Goal: Transaction & Acquisition: Book appointment/travel/reservation

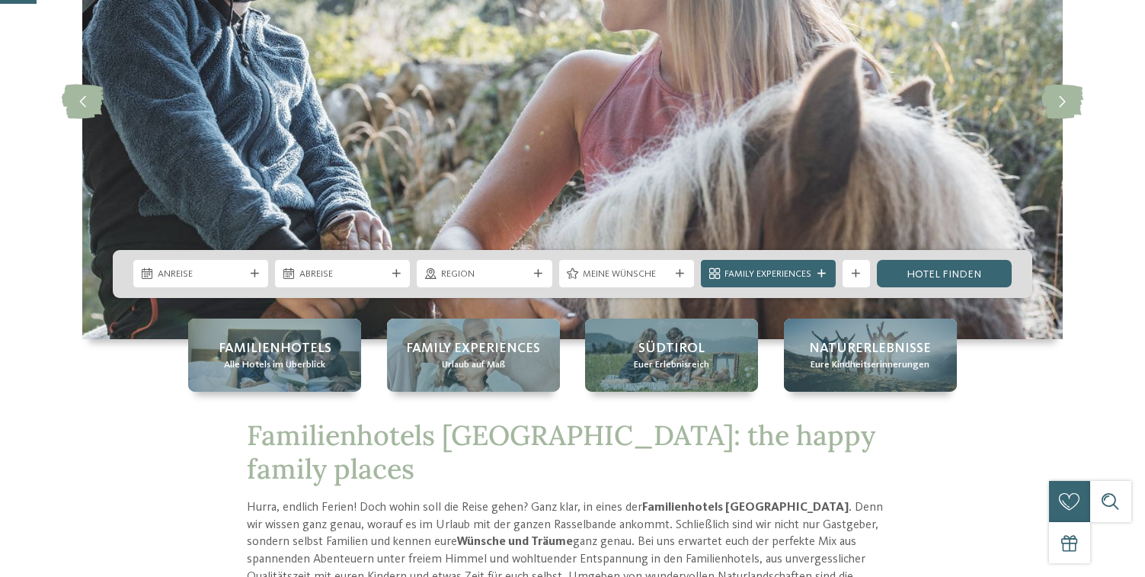
scroll to position [209, 0]
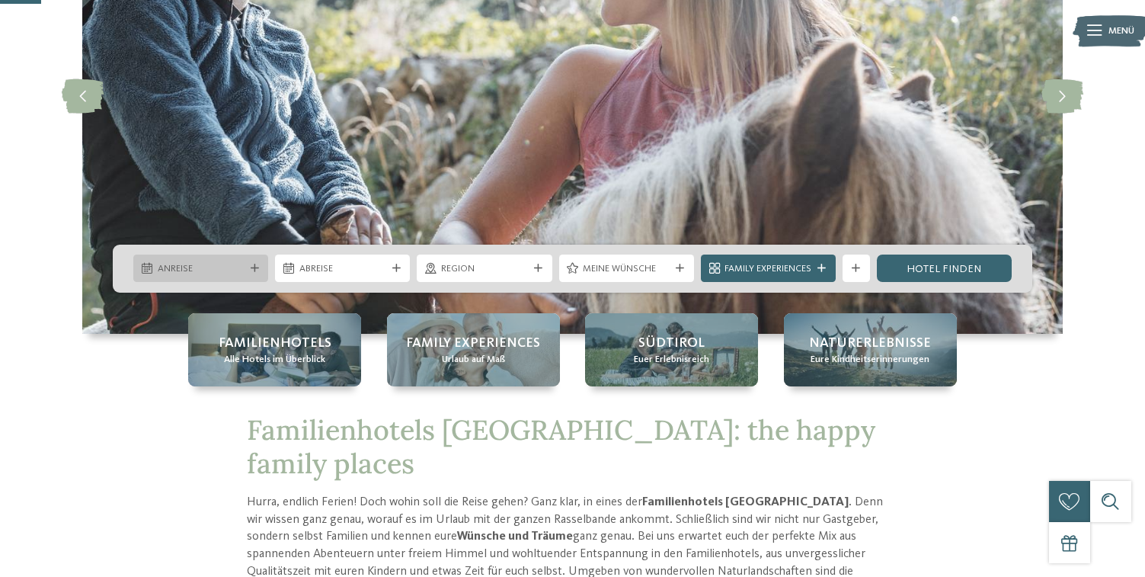
click at [200, 261] on div "Anreise" at bounding box center [201, 268] width 94 height 14
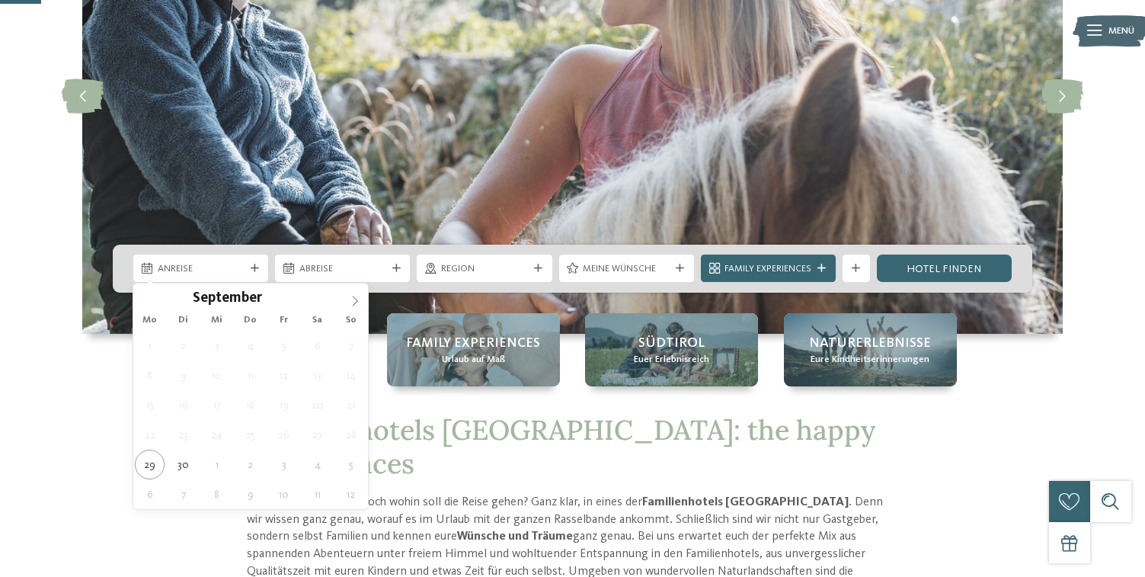
click at [354, 296] on icon at bounding box center [355, 301] width 11 height 11
type div "04.10.2025"
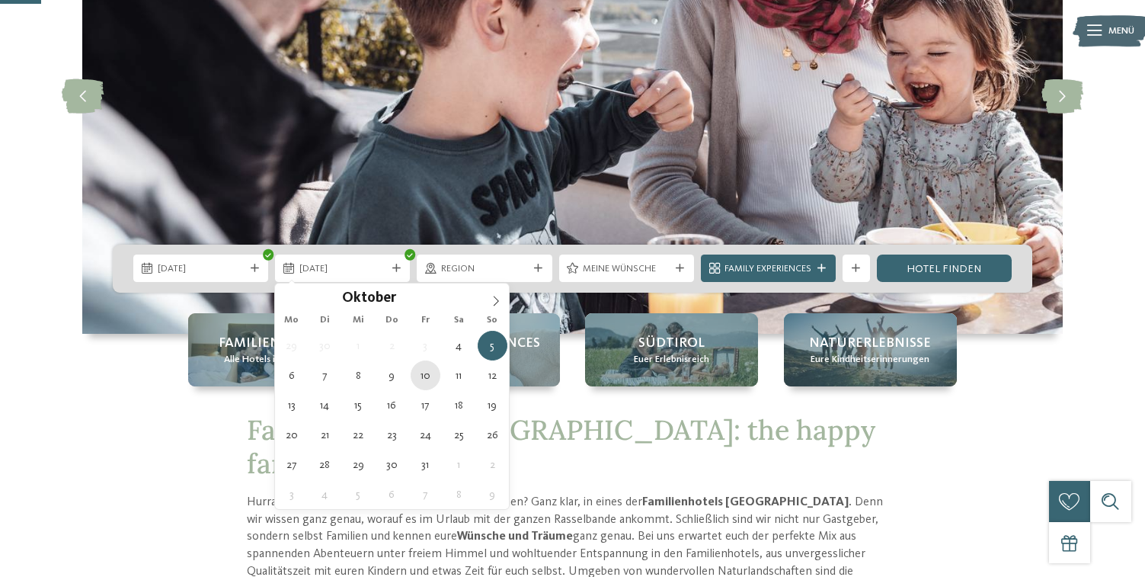
type div "10.10.2025"
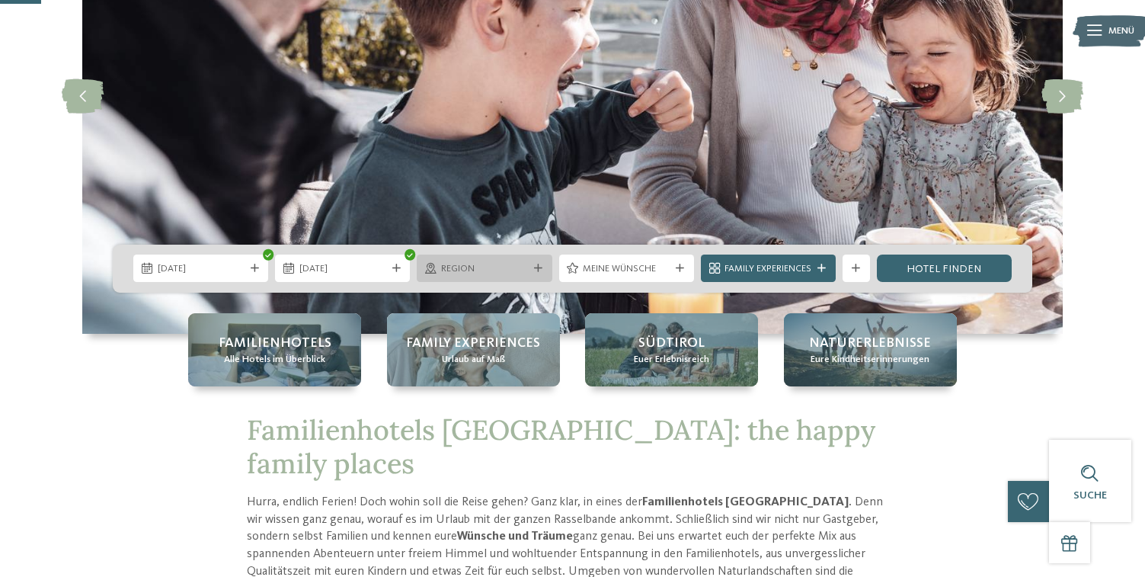
click at [468, 261] on div "Region" at bounding box center [484, 268] width 94 height 14
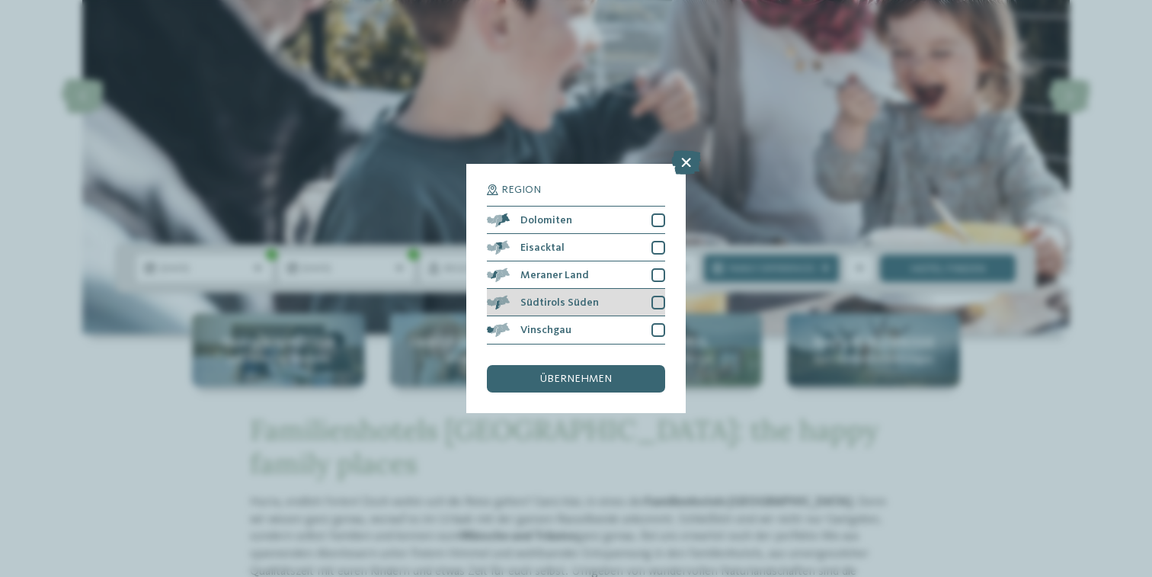
click at [592, 297] on span "Südtirols Süden" at bounding box center [559, 302] width 78 height 11
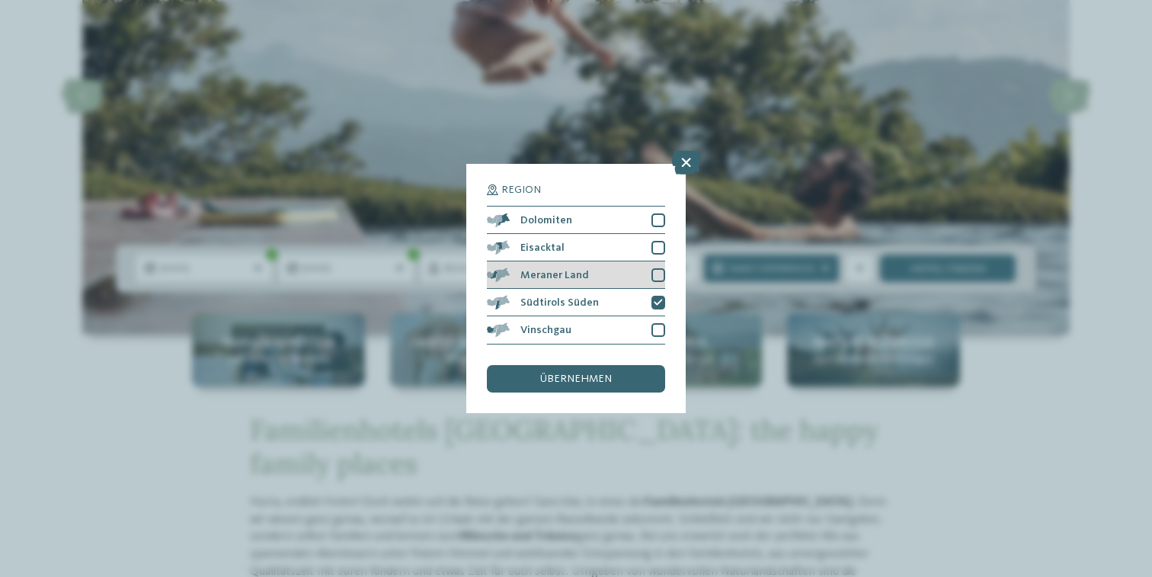
click at [600, 261] on div "Meraner Land" at bounding box center [576, 274] width 178 height 27
click at [591, 373] on span "übernehmen" at bounding box center [576, 378] width 72 height 11
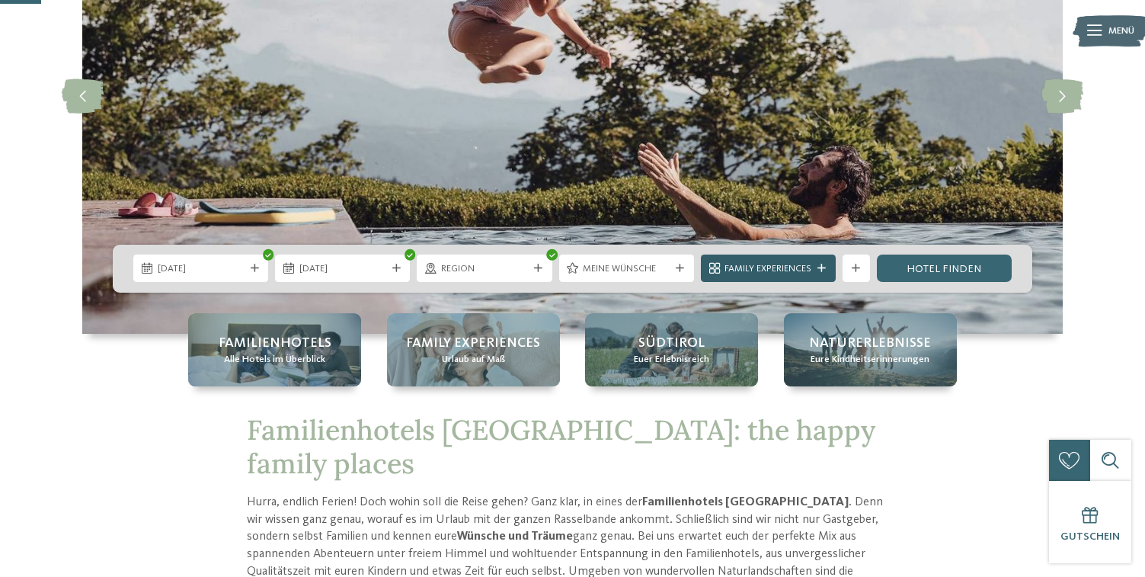
click at [783, 264] on span "Family Experiences" at bounding box center [768, 269] width 87 height 14
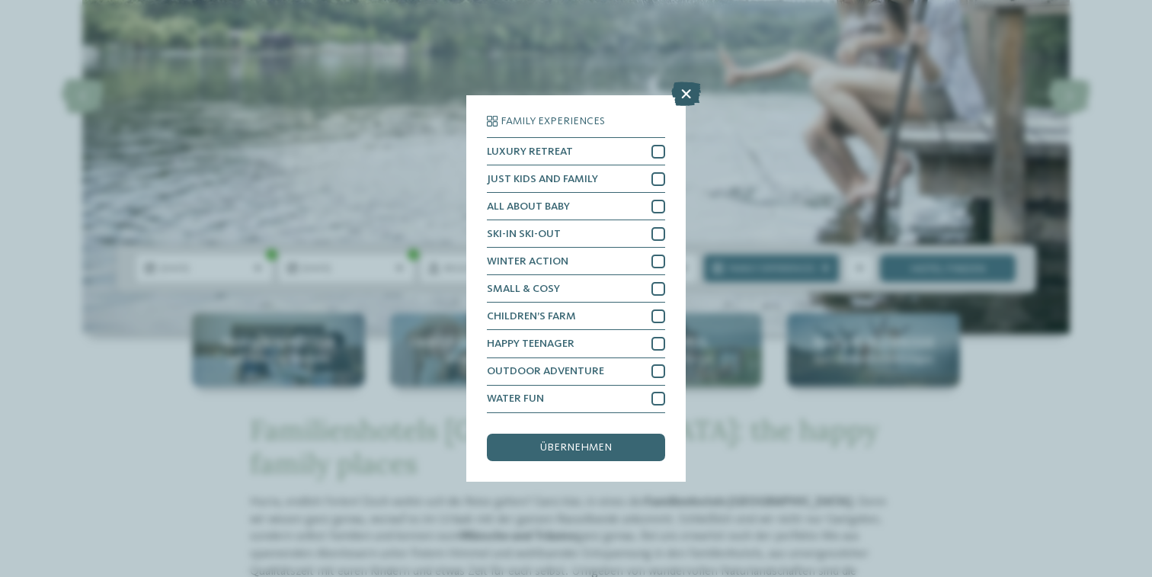
click at [699, 82] on icon at bounding box center [686, 94] width 30 height 24
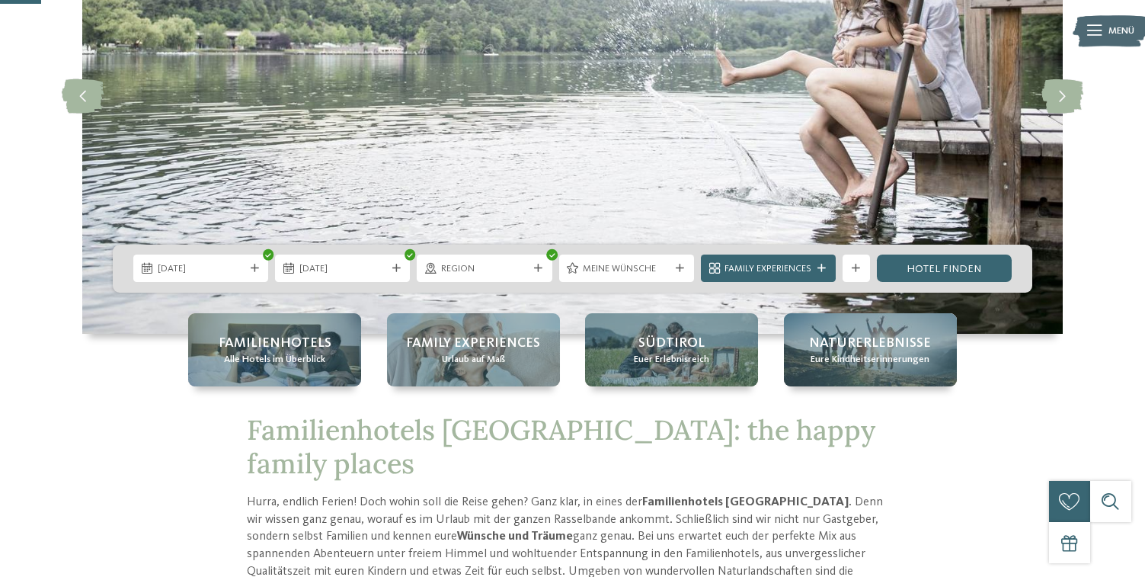
click at [930, 252] on div "04.10.2025 10.10.2025" at bounding box center [573, 269] width 920 height 48
click at [930, 264] on link "Hotel finden" at bounding box center [944, 268] width 135 height 27
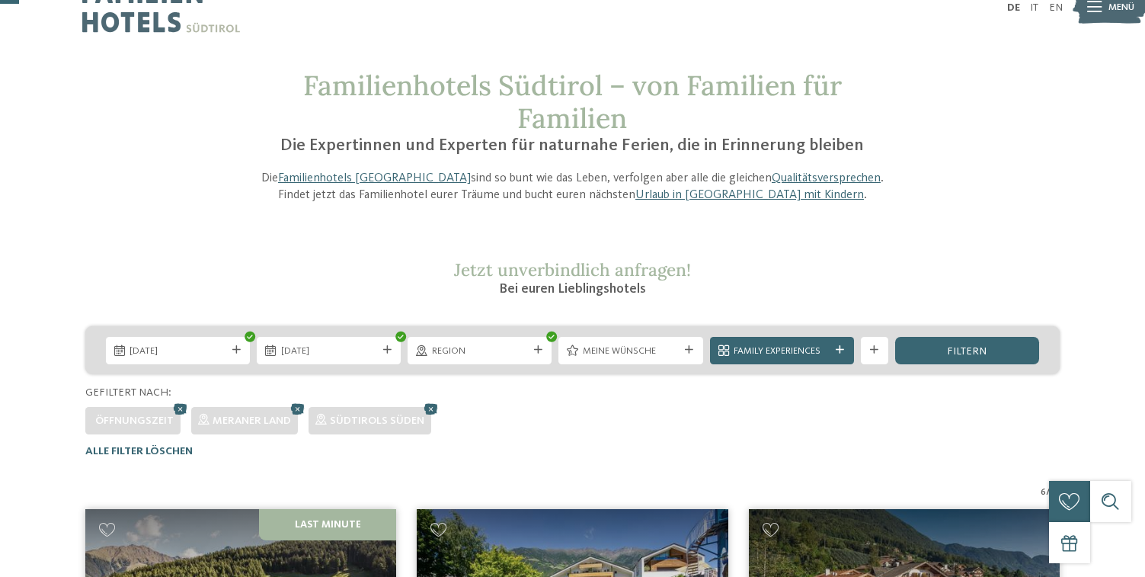
scroll to position [36, 0]
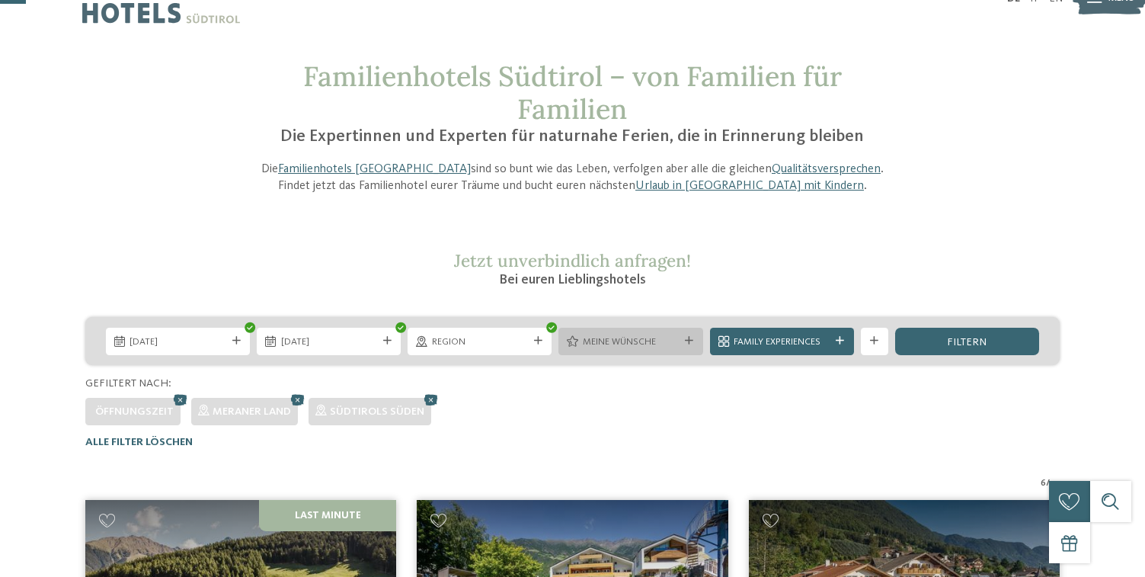
click at [652, 339] on span "Meine Wünsche" at bounding box center [631, 342] width 96 height 14
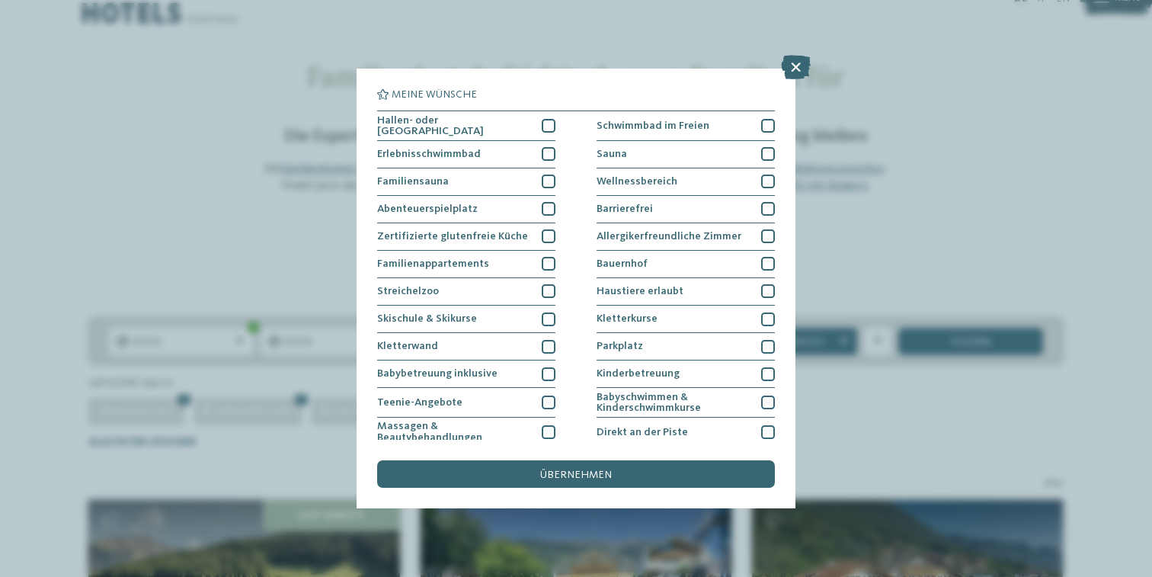
click at [797, 363] on div "Meine Wünsche Hallen- oder Schleusenbad Schwimmbad im Freien" at bounding box center [576, 288] width 1152 height 577
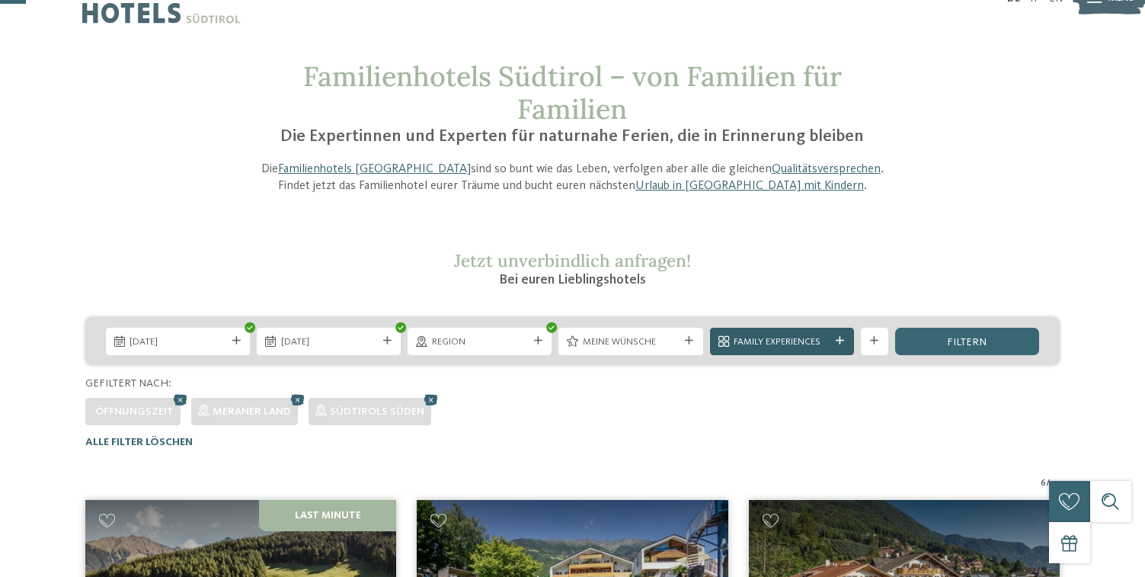
click at [838, 351] on div "Family Experiences" at bounding box center [782, 341] width 144 height 27
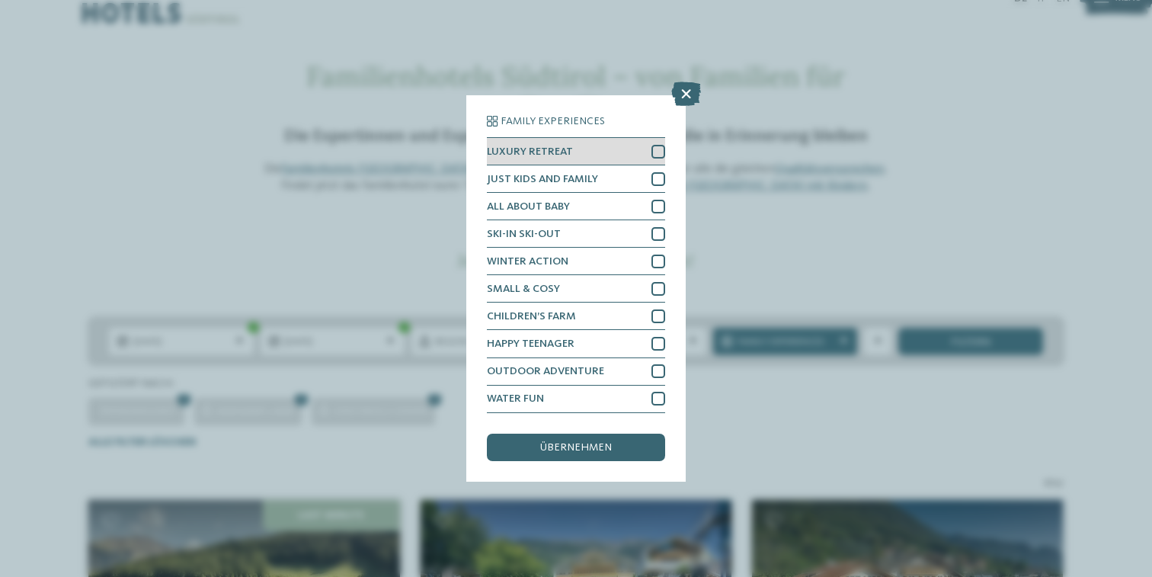
click at [593, 138] on div "LUXURY RETREAT" at bounding box center [576, 151] width 178 height 27
click at [597, 442] on span "übernehmen" at bounding box center [576, 447] width 72 height 11
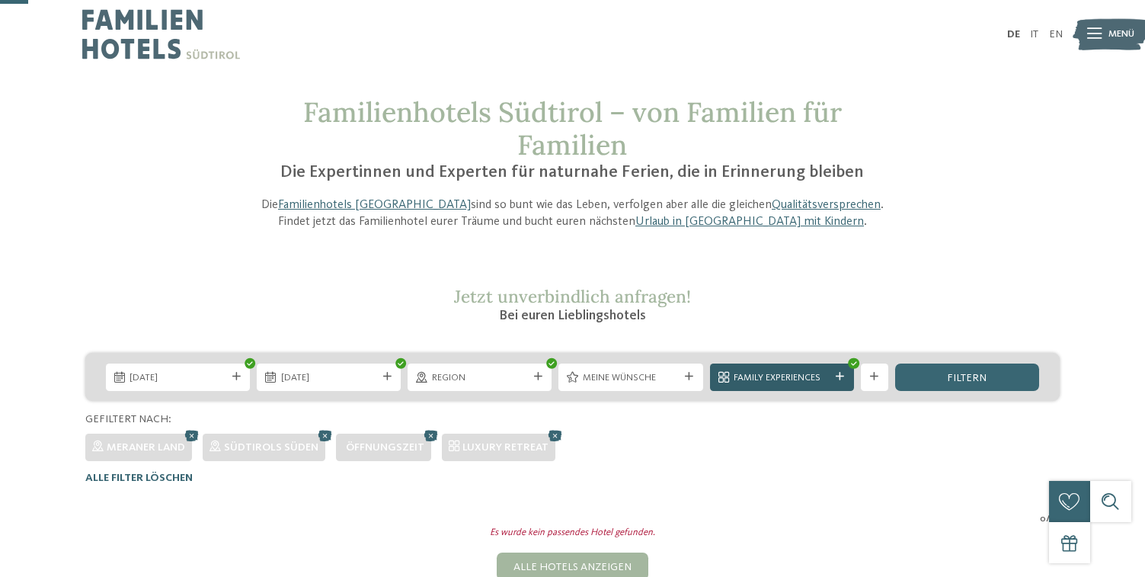
scroll to position [0, 0]
click at [552, 437] on icon at bounding box center [556, 435] width 21 height 18
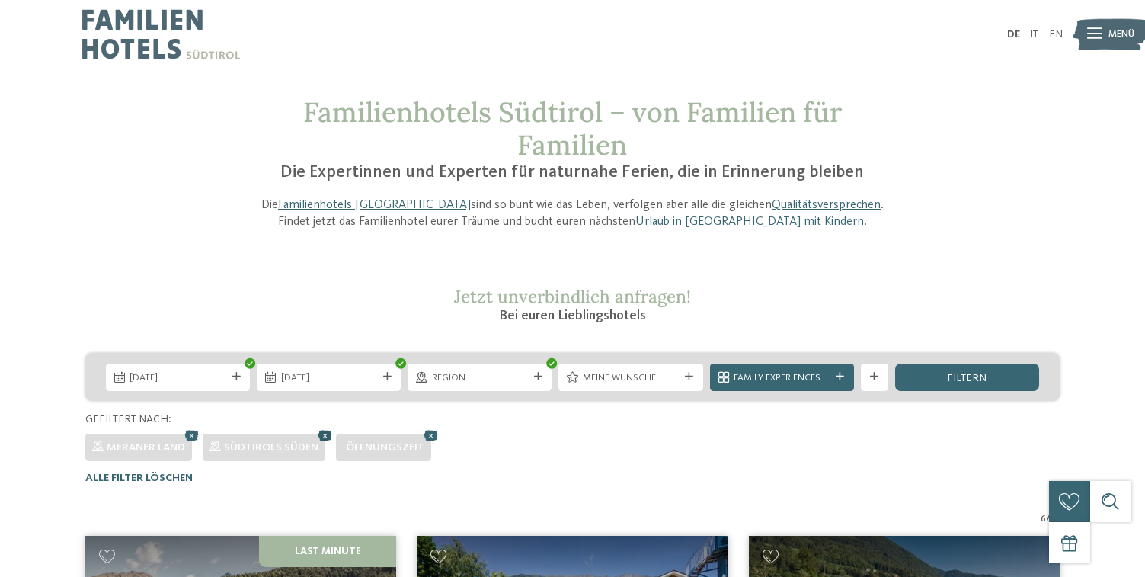
click at [323, 430] on icon at bounding box center [325, 435] width 21 height 18
click at [188, 436] on icon at bounding box center [192, 435] width 21 height 18
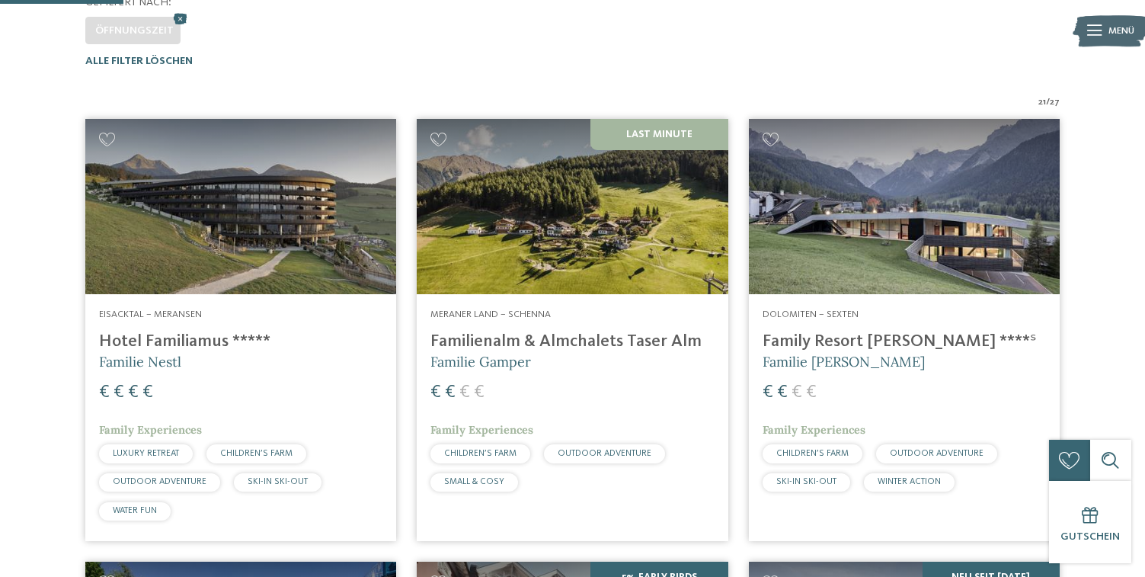
scroll to position [415, 0]
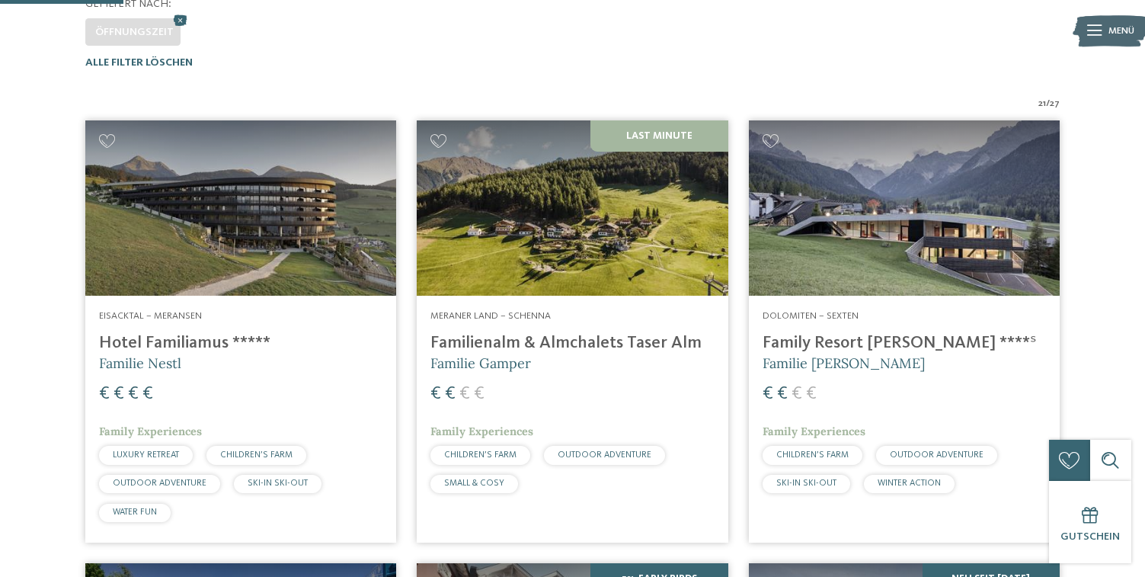
click at [253, 230] on img at bounding box center [240, 207] width 311 height 175
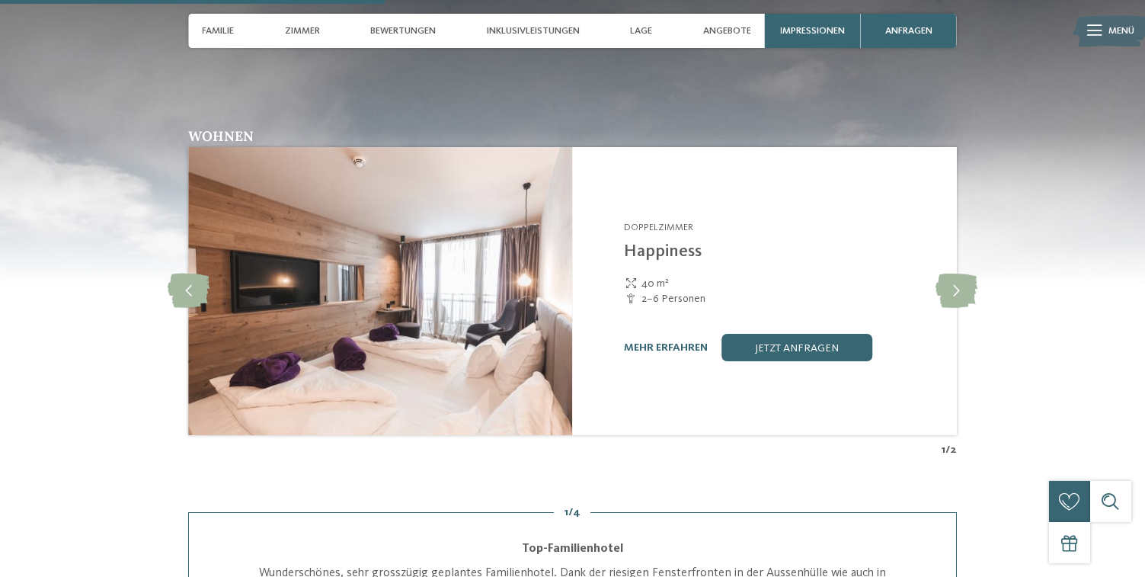
scroll to position [1689, 0]
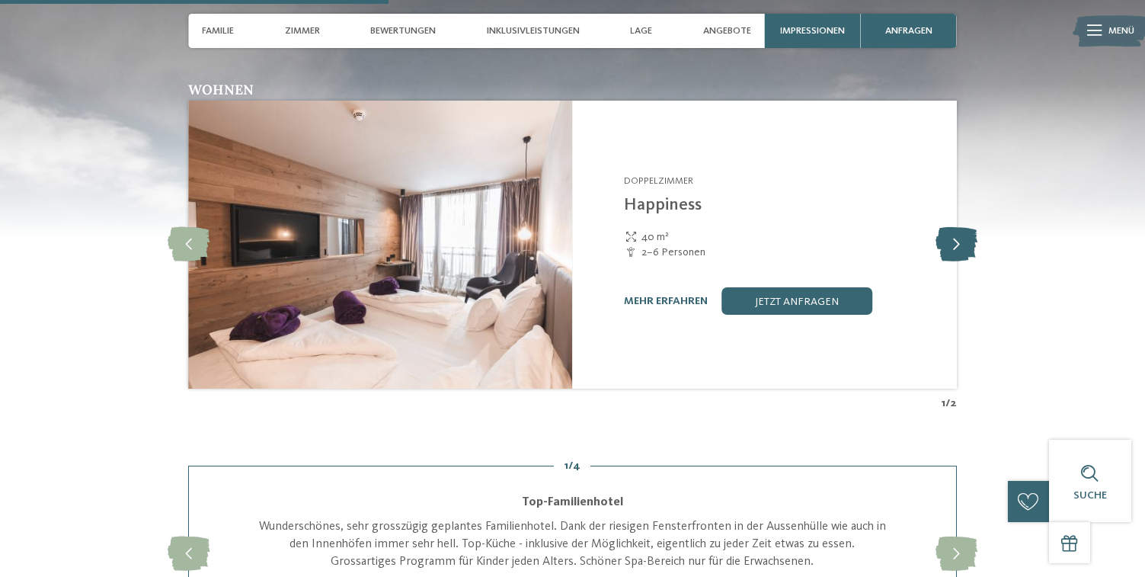
click at [956, 229] on icon at bounding box center [957, 245] width 42 height 34
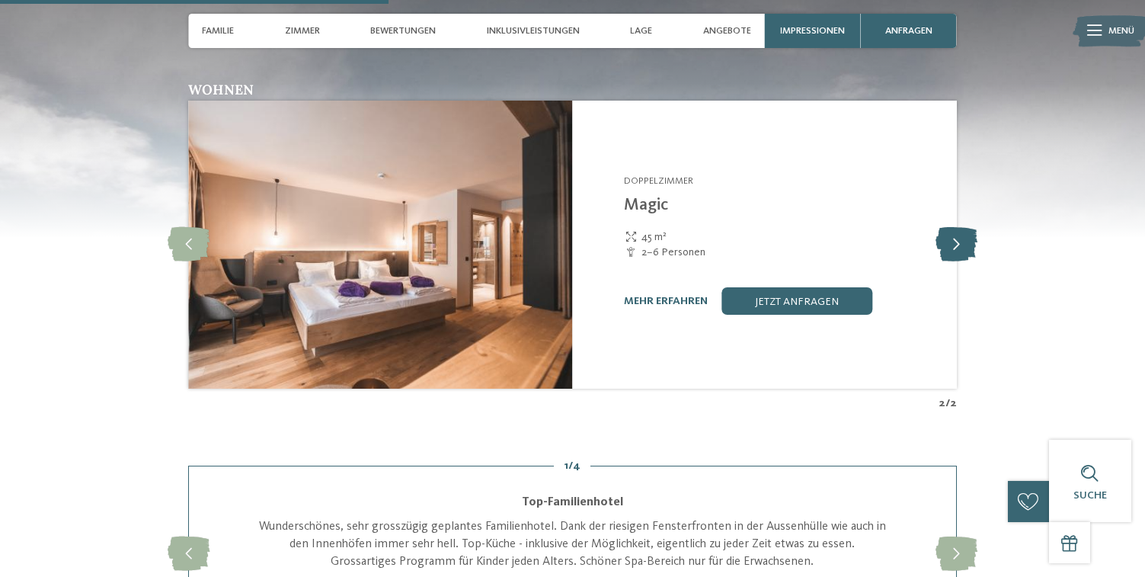
click at [956, 228] on icon at bounding box center [957, 245] width 42 height 34
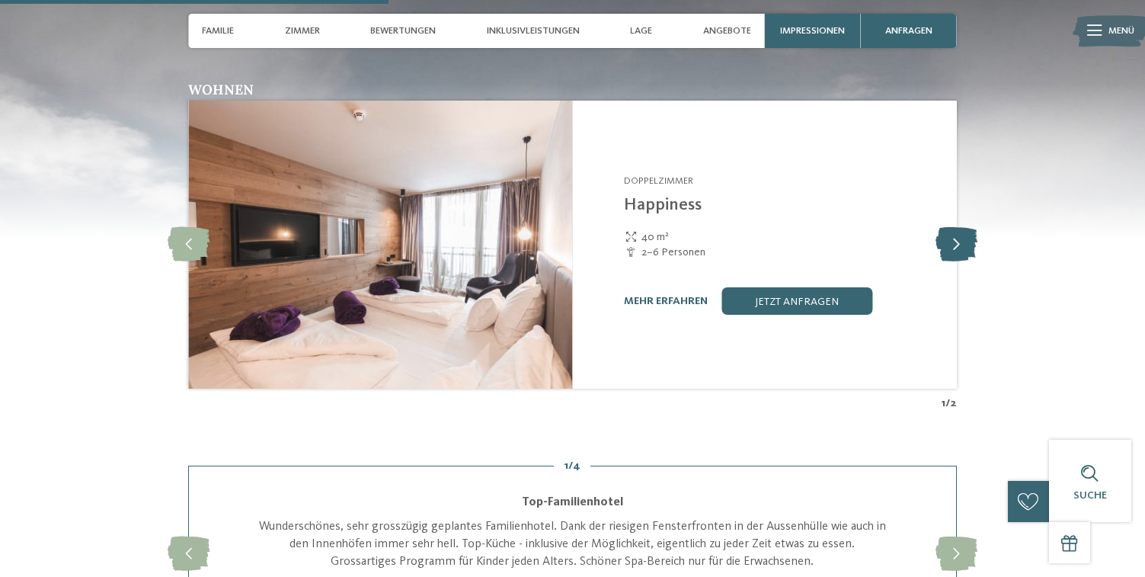
click at [956, 228] on icon at bounding box center [957, 245] width 42 height 34
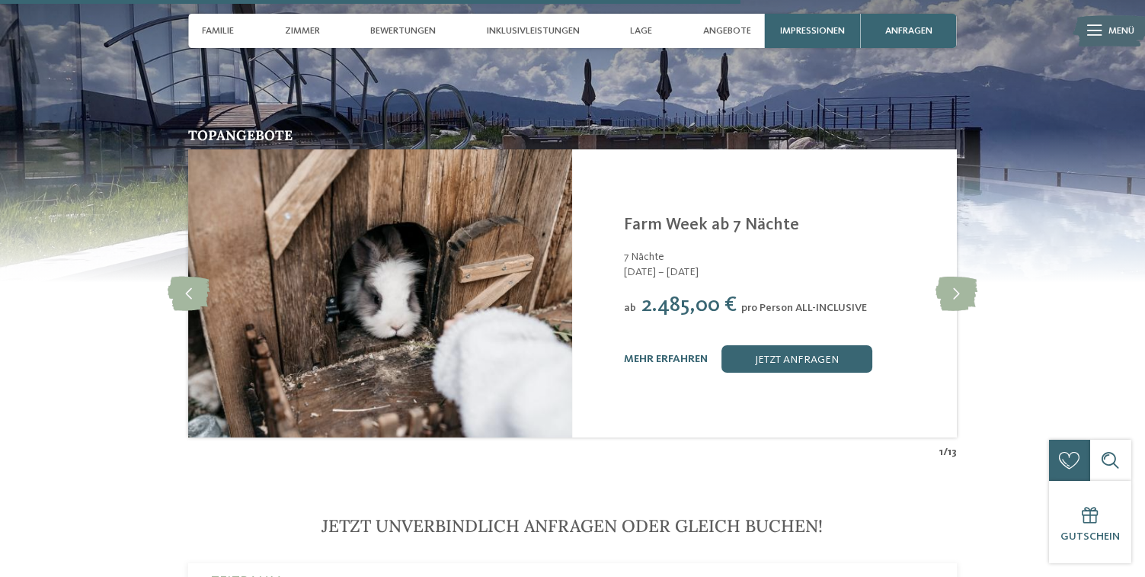
scroll to position [3252, 0]
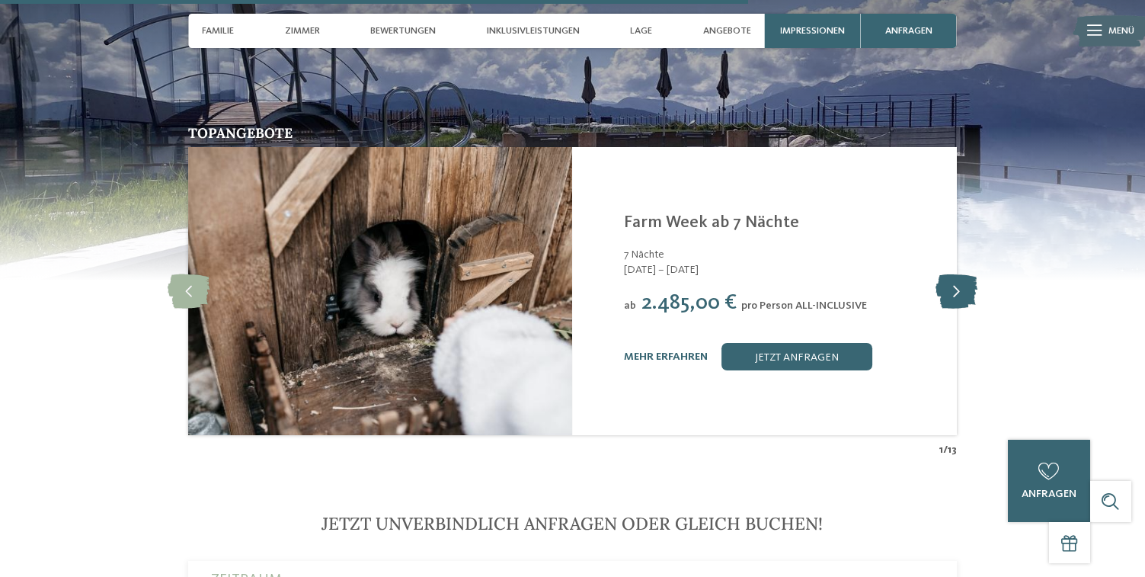
click at [962, 278] on icon at bounding box center [957, 291] width 42 height 34
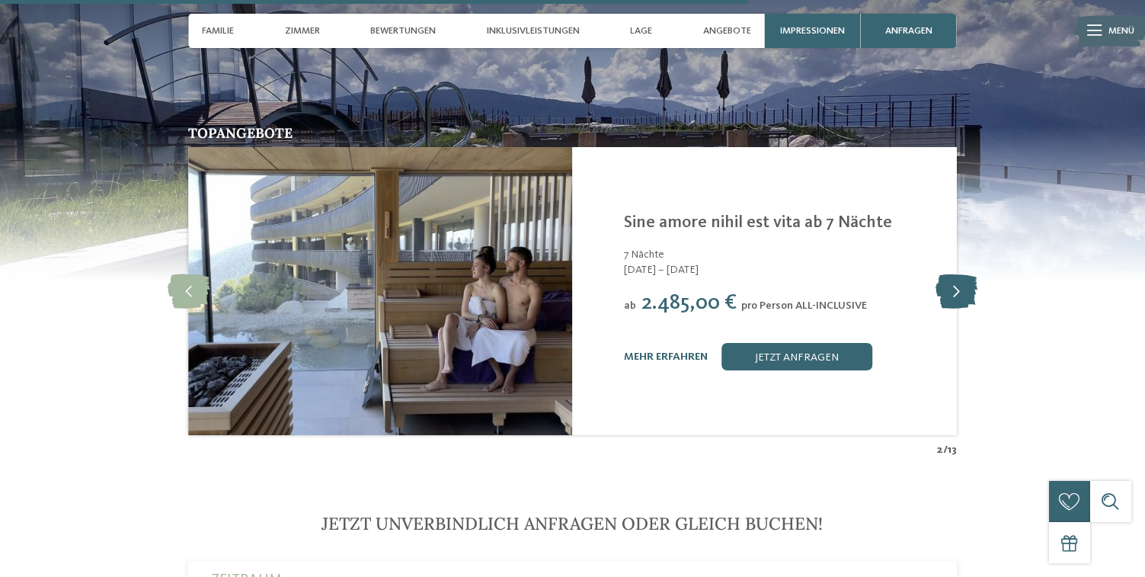
click at [962, 278] on icon at bounding box center [957, 291] width 42 height 34
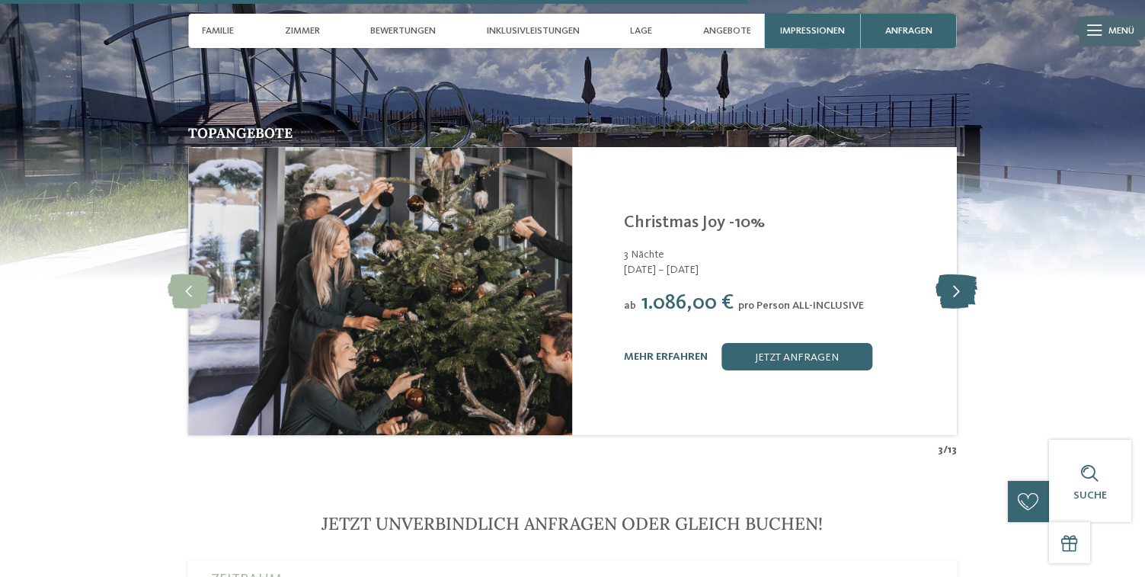
click at [962, 278] on icon at bounding box center [957, 291] width 42 height 34
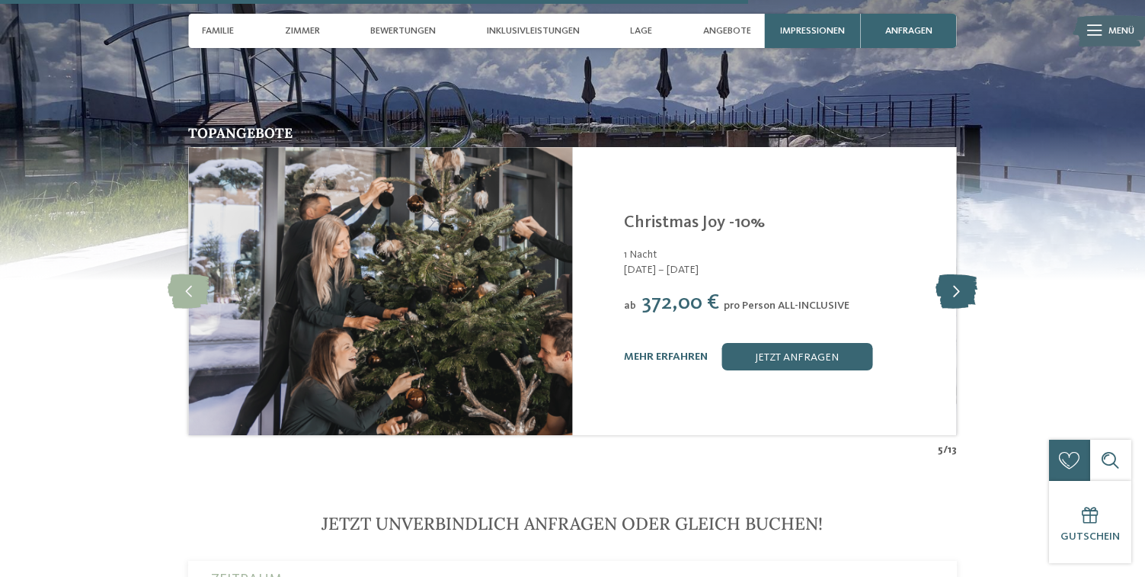
click at [962, 278] on icon at bounding box center [957, 291] width 42 height 34
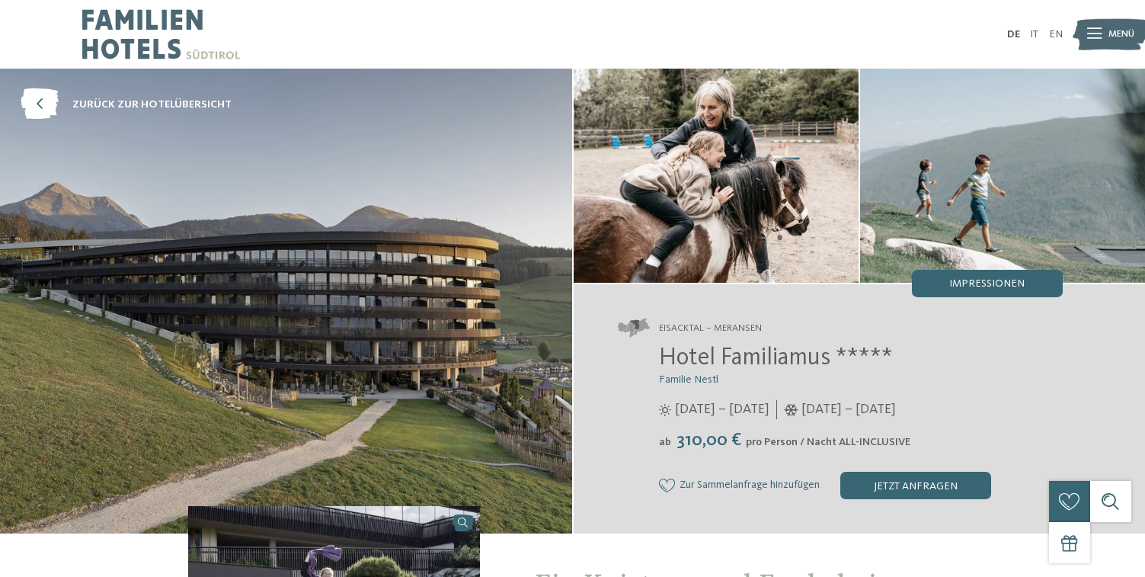
scroll to position [0, 0]
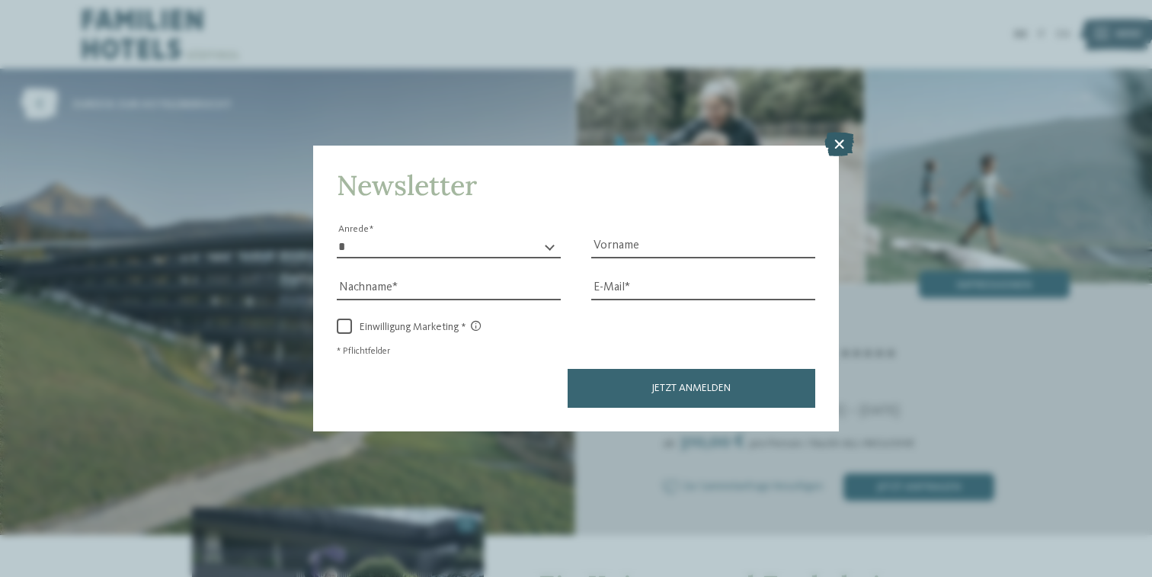
click at [837, 132] on icon at bounding box center [839, 144] width 30 height 24
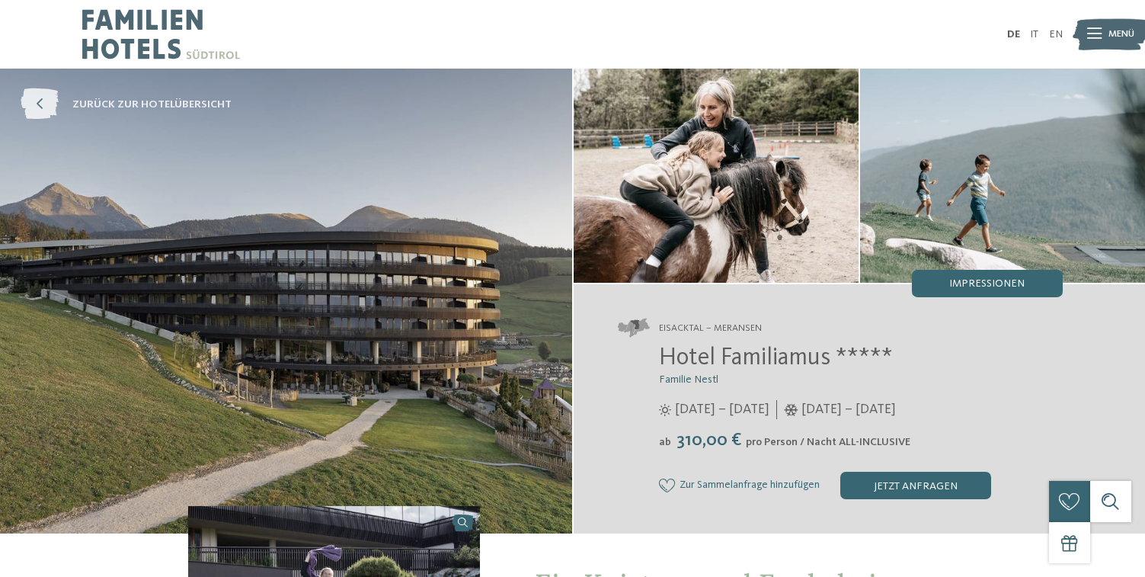
click at [73, 109] on span "zurück zur Hotelübersicht" at bounding box center [151, 104] width 159 height 15
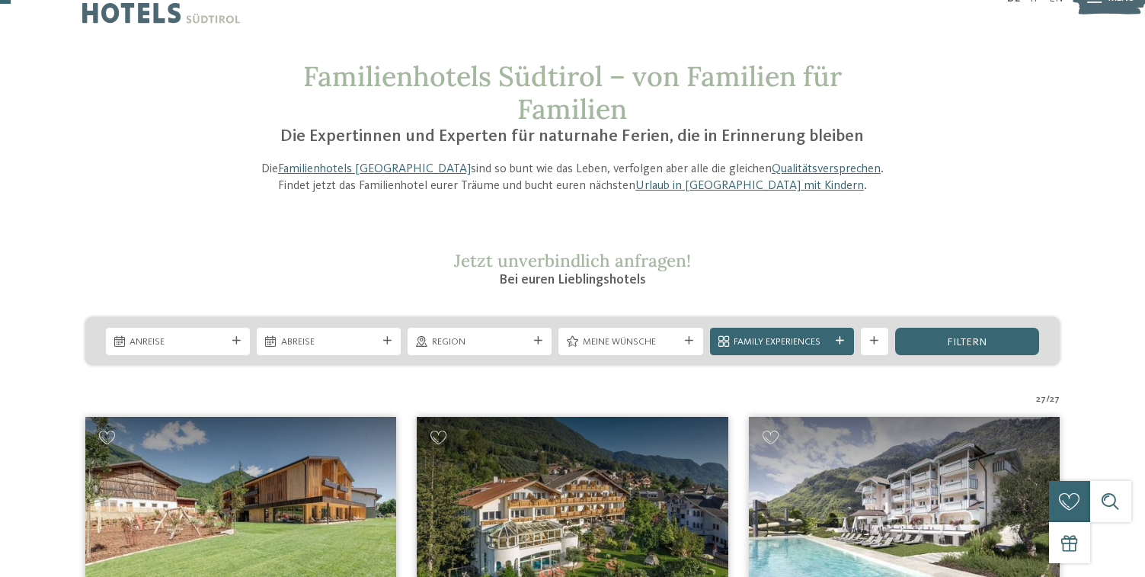
scroll to position [44, 0]
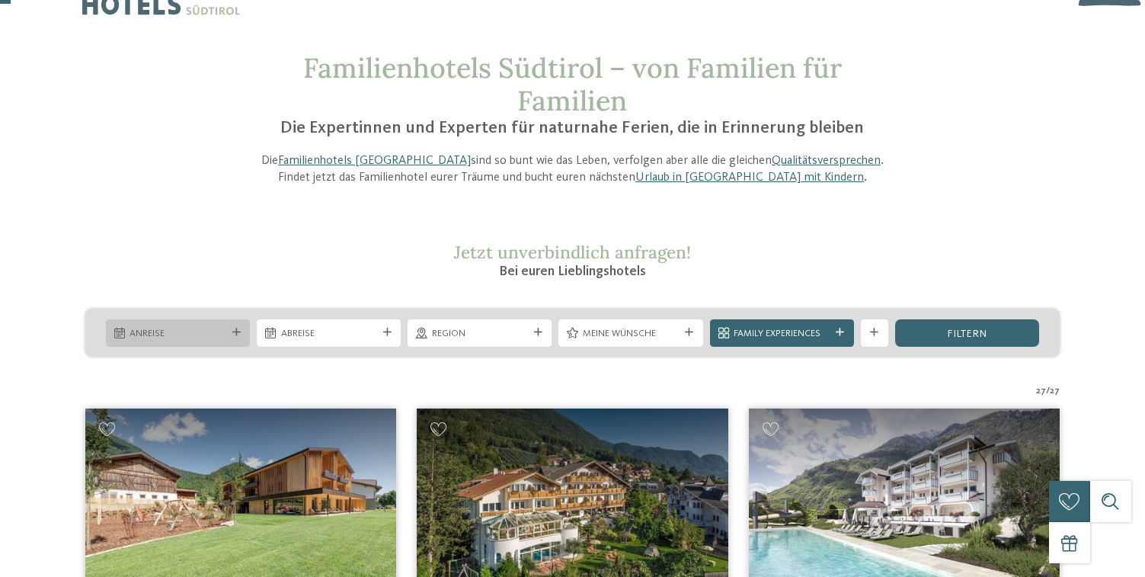
click at [161, 323] on div "Anreise" at bounding box center [178, 332] width 144 height 27
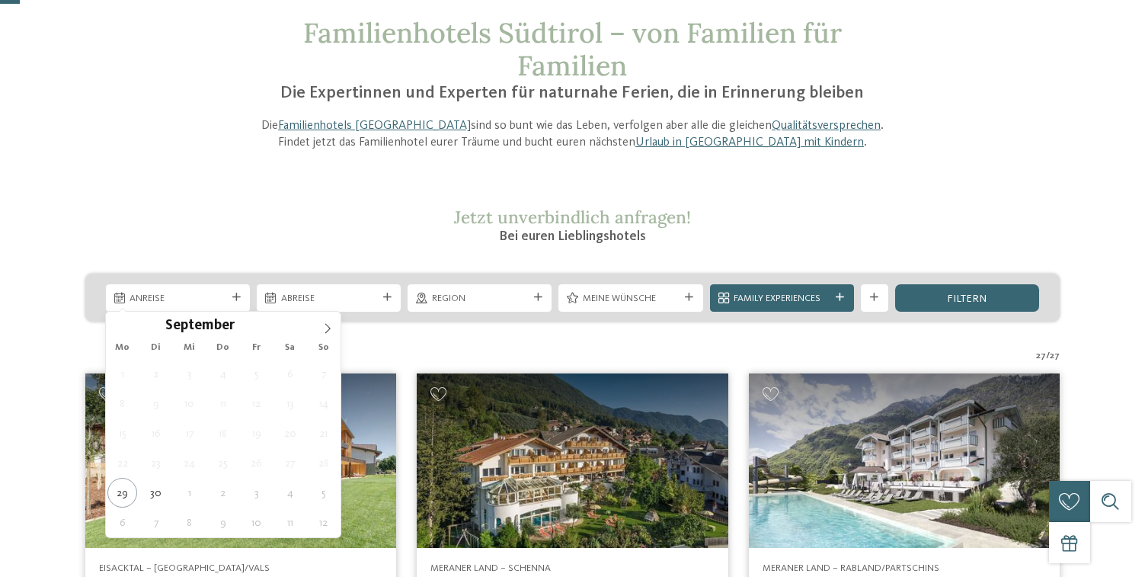
scroll to position [85, 0]
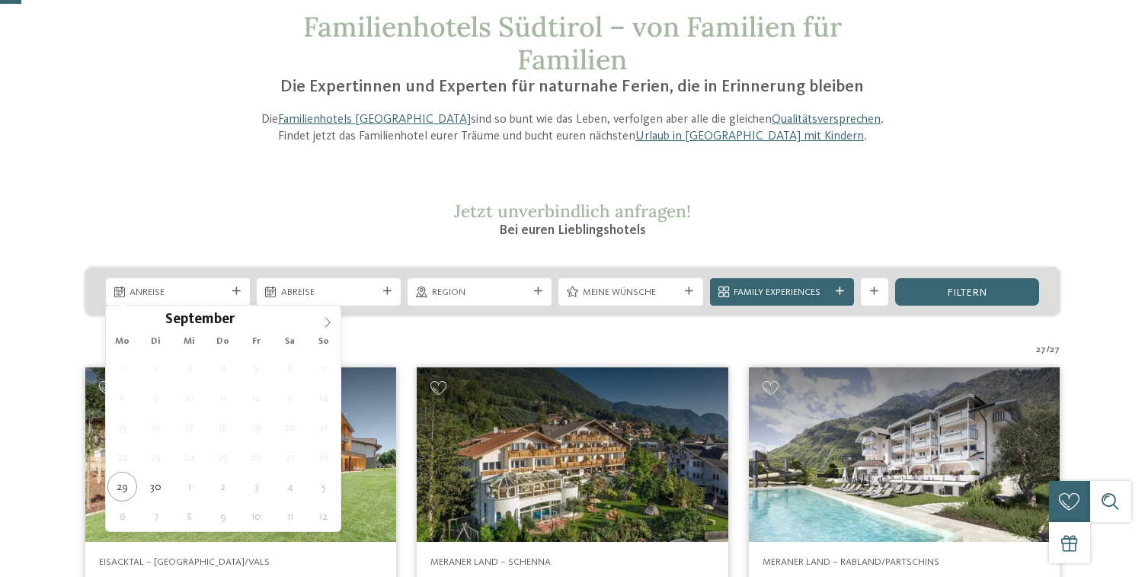
click at [326, 319] on icon at bounding box center [327, 323] width 5 height 10
type div "[DATE]"
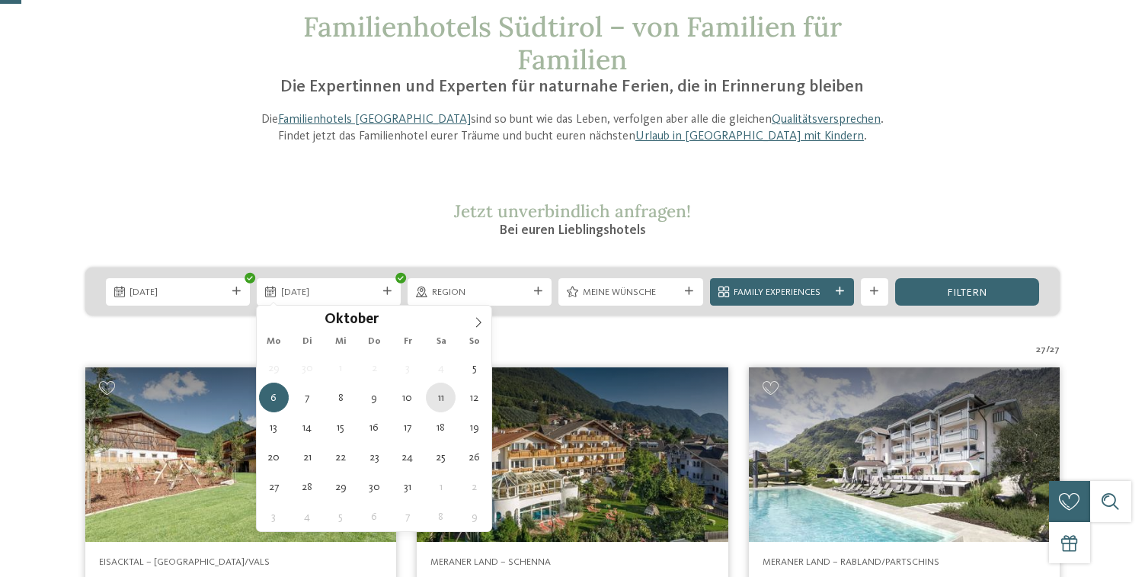
type div "11.10.2025"
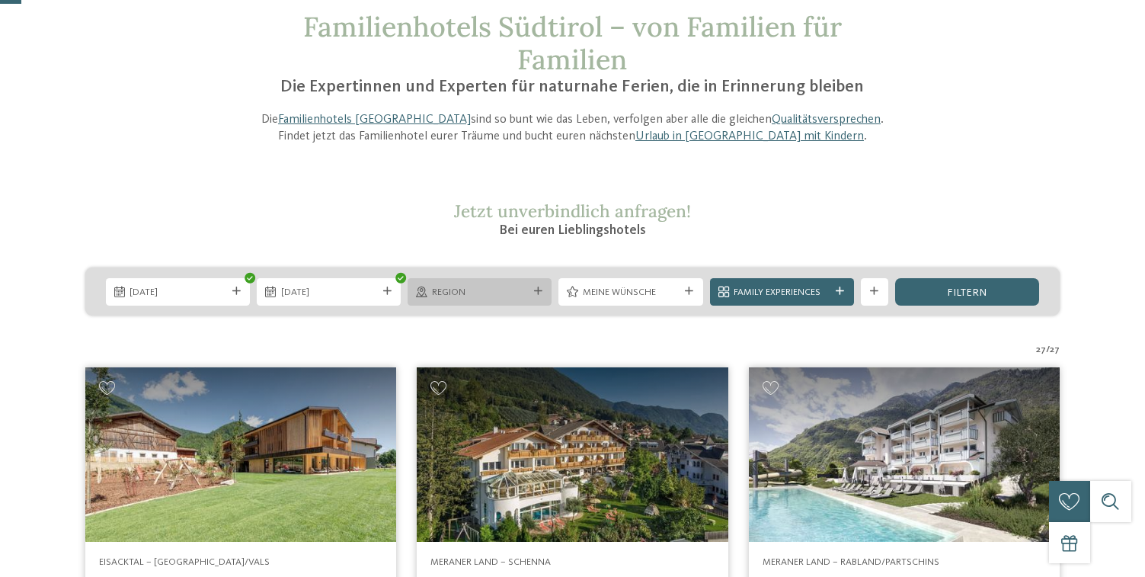
click at [464, 290] on span "Region" at bounding box center [480, 293] width 96 height 14
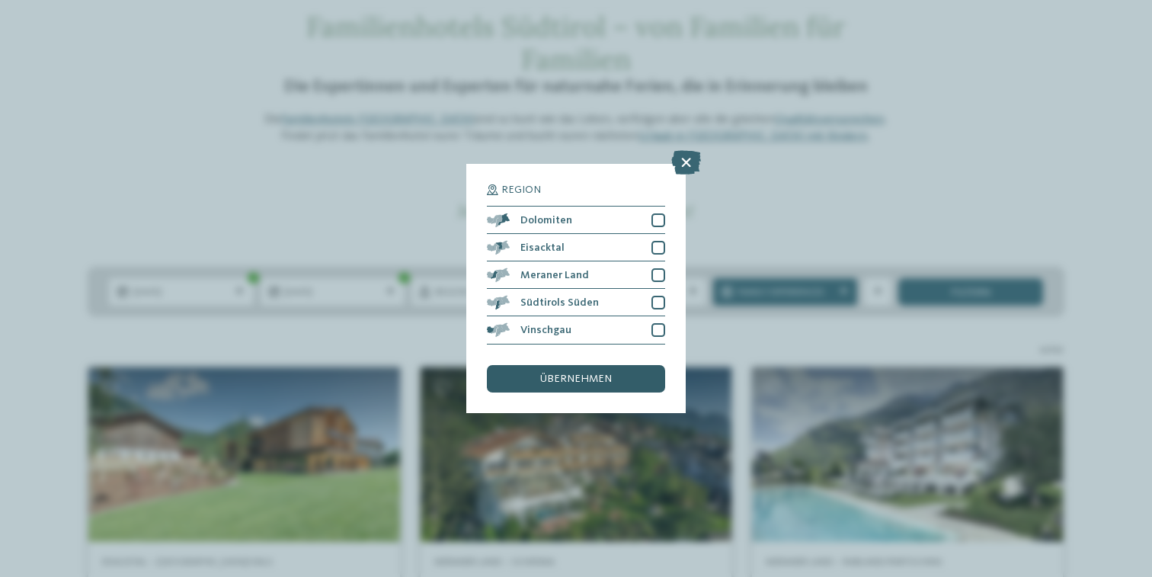
click at [626, 365] on div "übernehmen" at bounding box center [576, 378] width 178 height 27
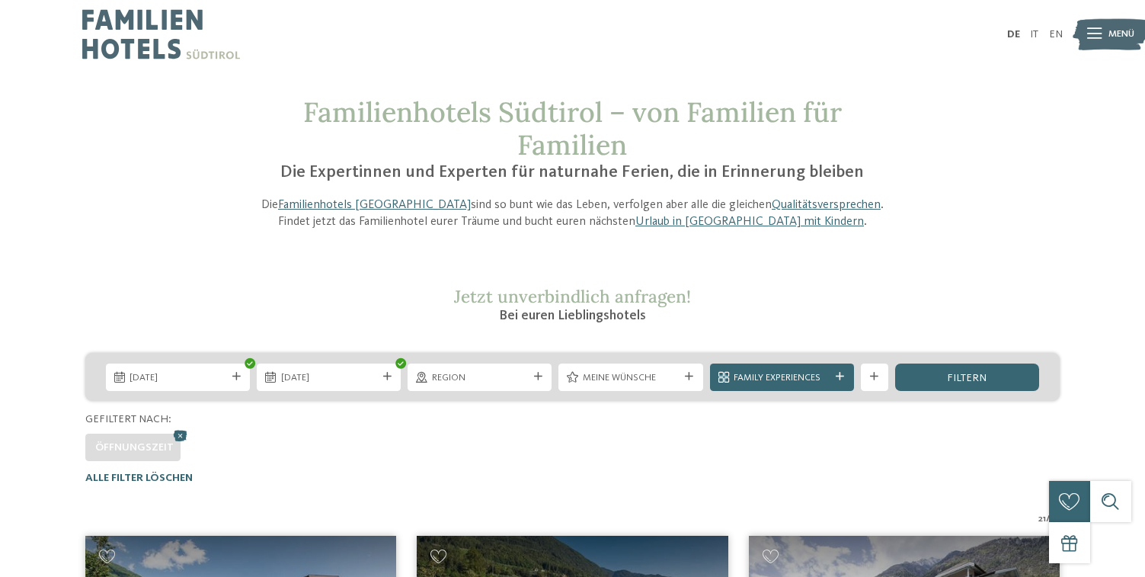
scroll to position [0, 0]
click at [877, 381] on div "Weitere Filter anzeigen" at bounding box center [874, 376] width 27 height 27
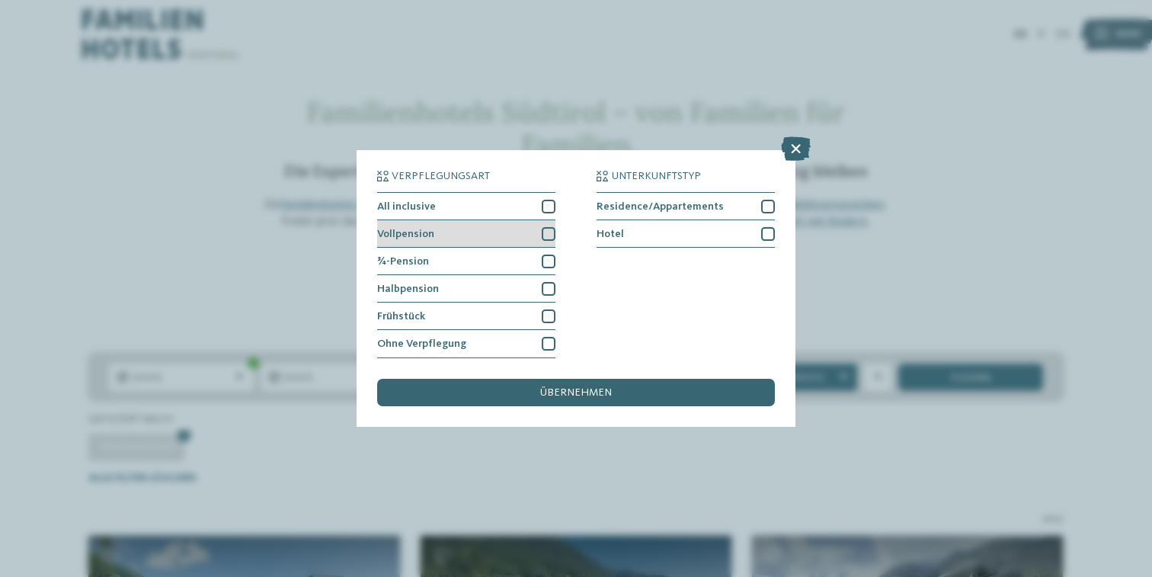
click at [546, 227] on div at bounding box center [549, 234] width 14 height 14
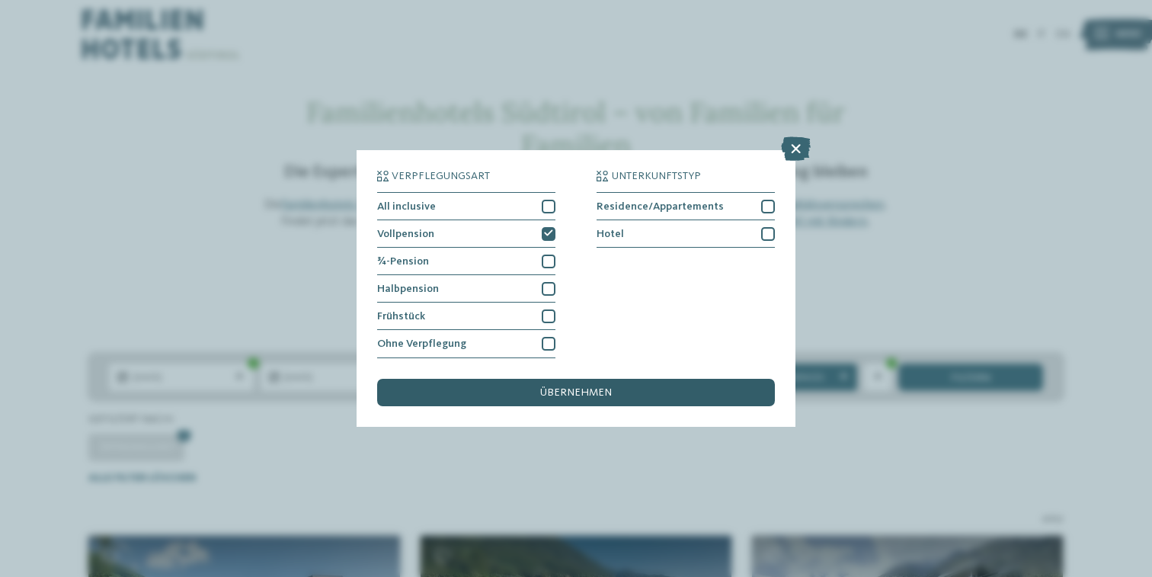
click at [600, 387] on span "übernehmen" at bounding box center [576, 392] width 72 height 11
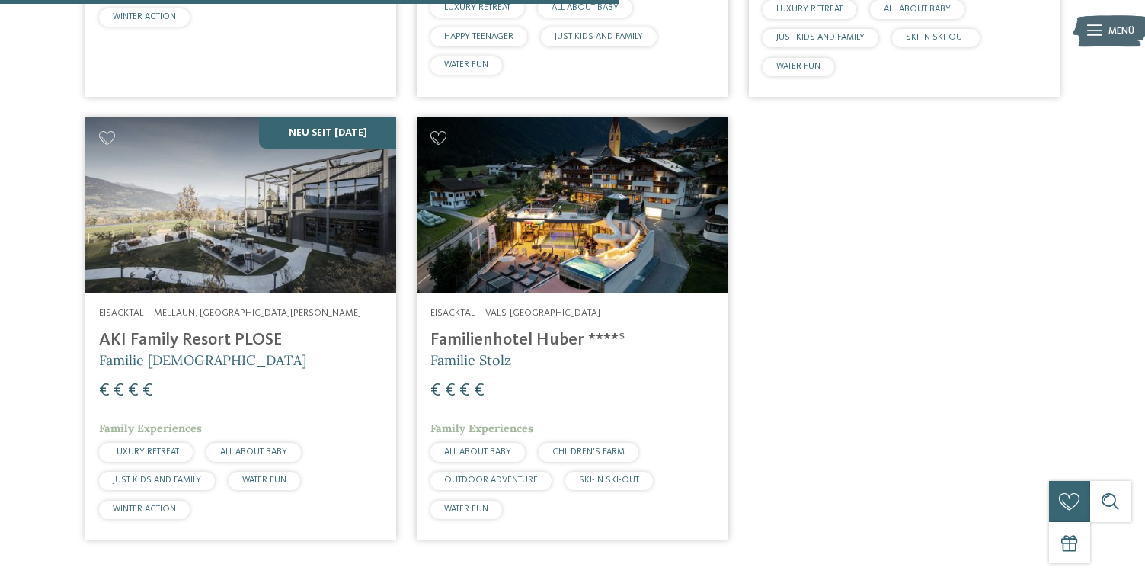
scroll to position [908, 0]
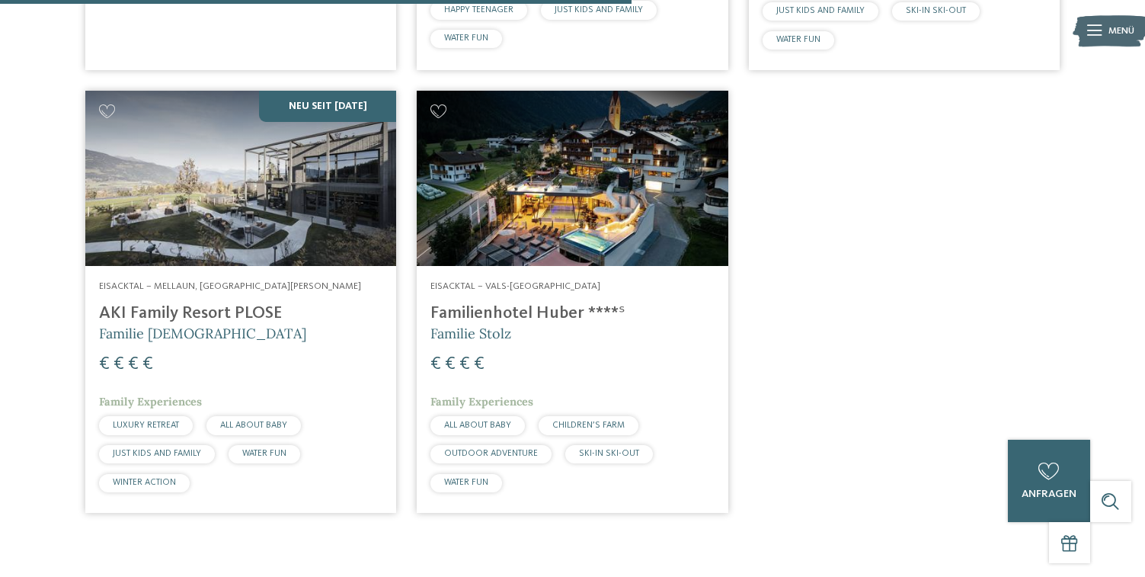
click at [361, 222] on img at bounding box center [240, 178] width 311 height 175
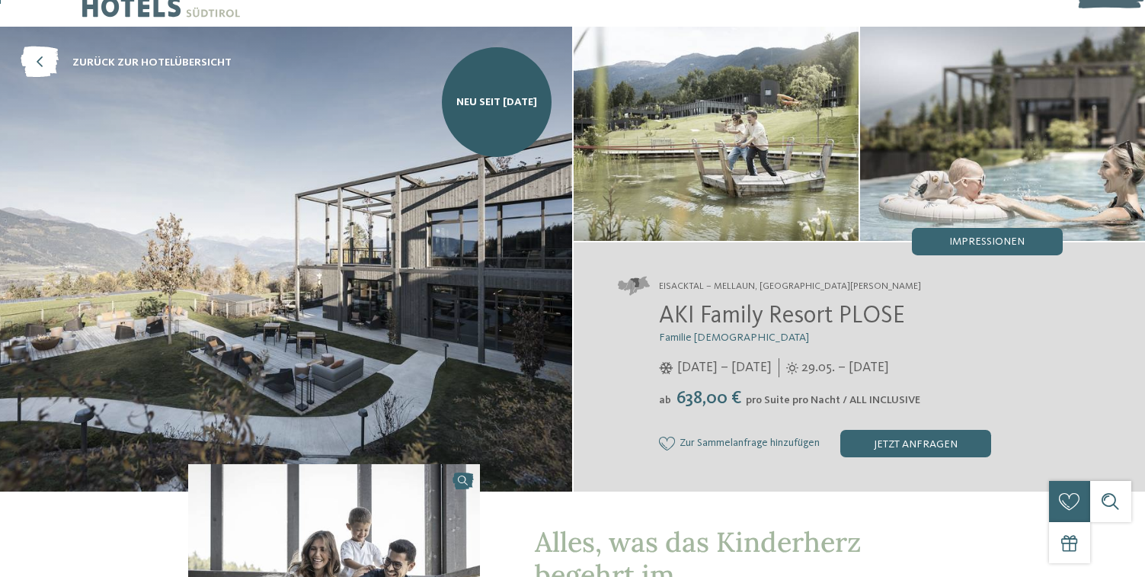
scroll to position [75, 0]
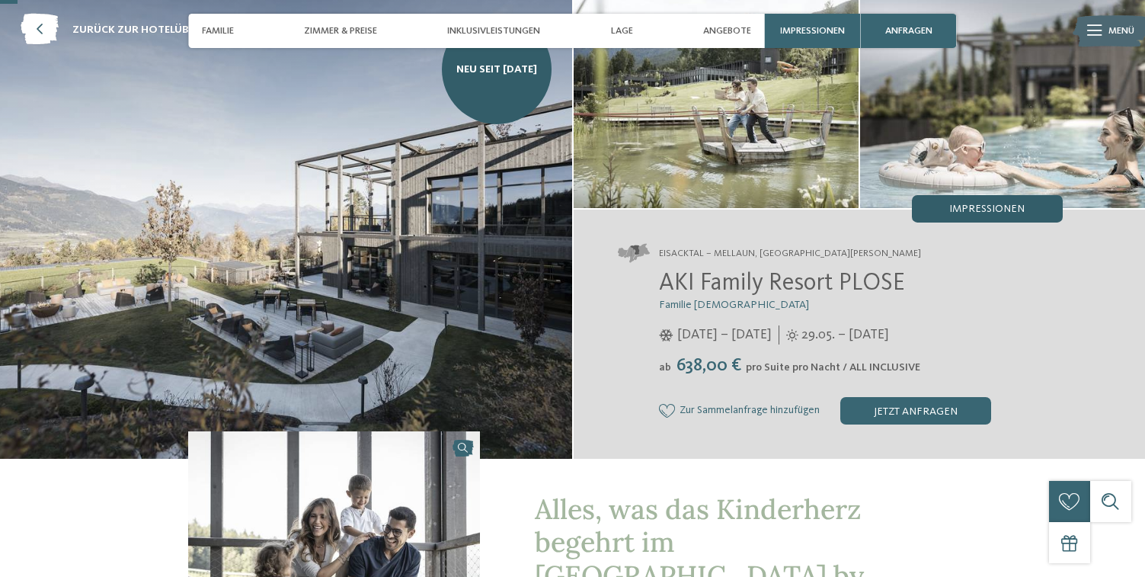
click at [973, 208] on span "Impressionen" at bounding box center [986, 208] width 75 height 11
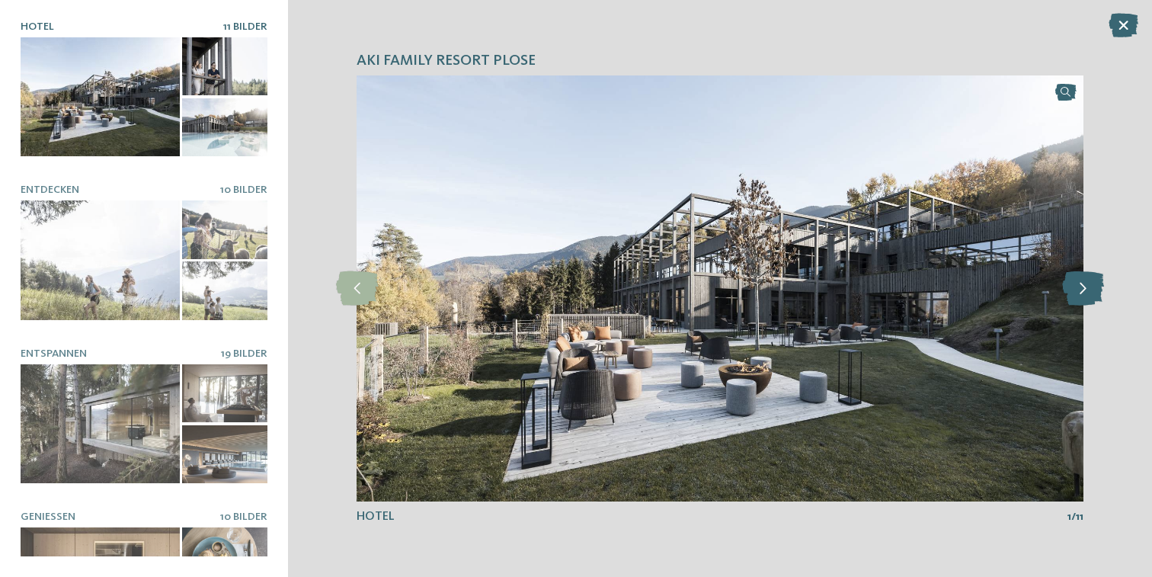
click at [1093, 287] on icon at bounding box center [1083, 288] width 42 height 34
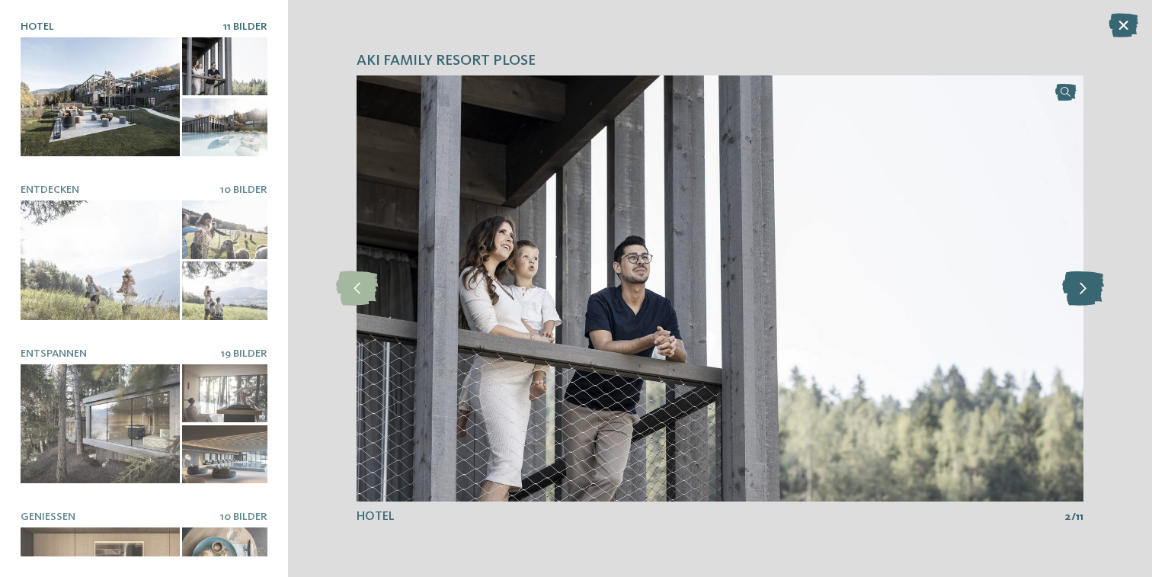
click at [1093, 287] on icon at bounding box center [1083, 288] width 42 height 34
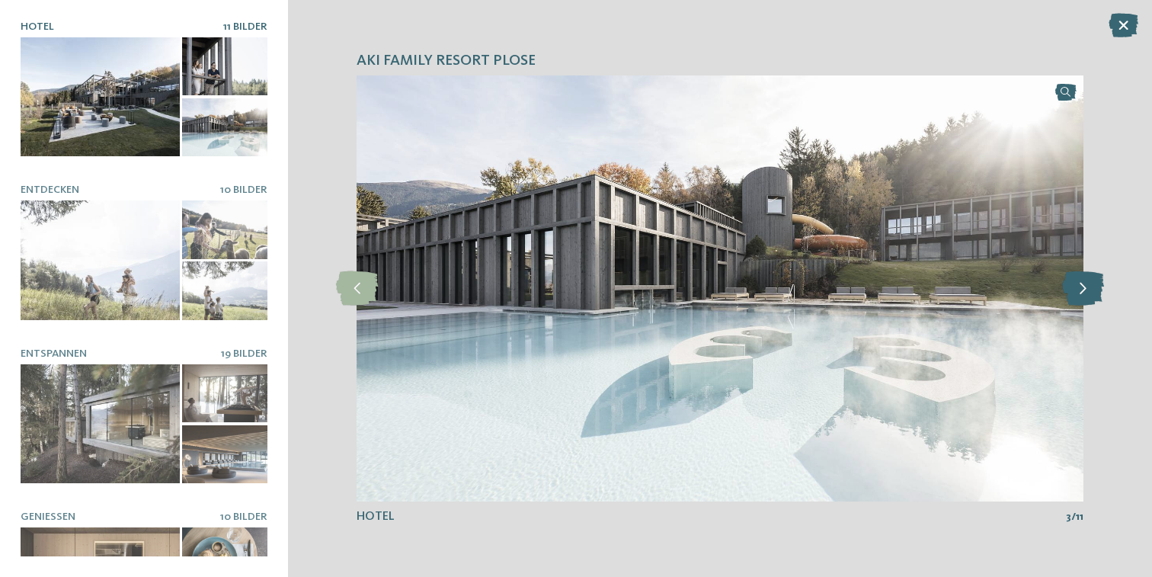
click at [1093, 287] on icon at bounding box center [1083, 288] width 42 height 34
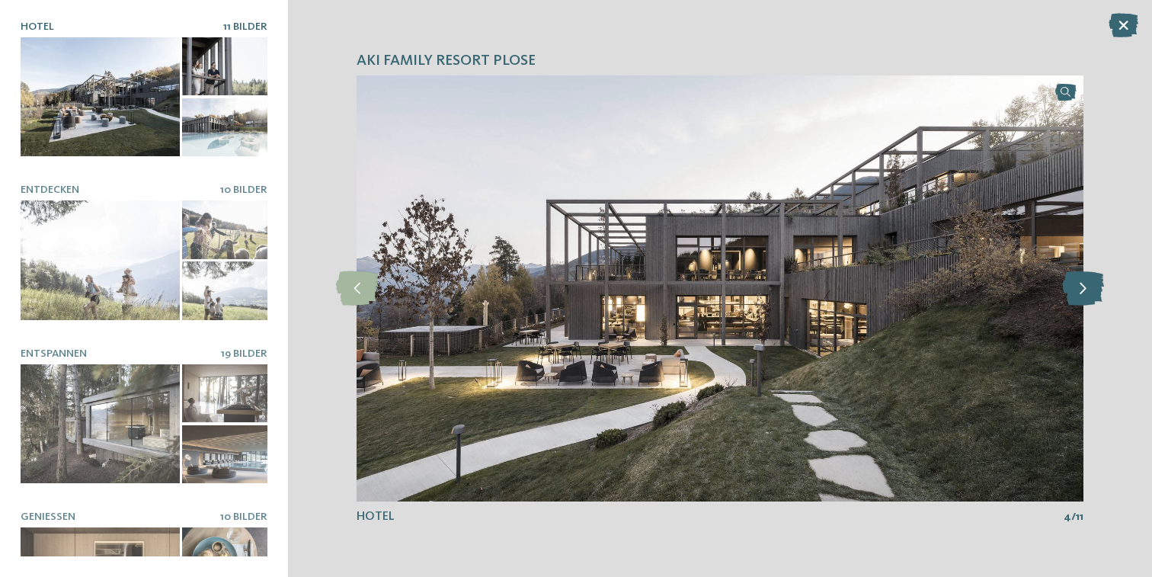
click at [1093, 287] on icon at bounding box center [1083, 288] width 42 height 34
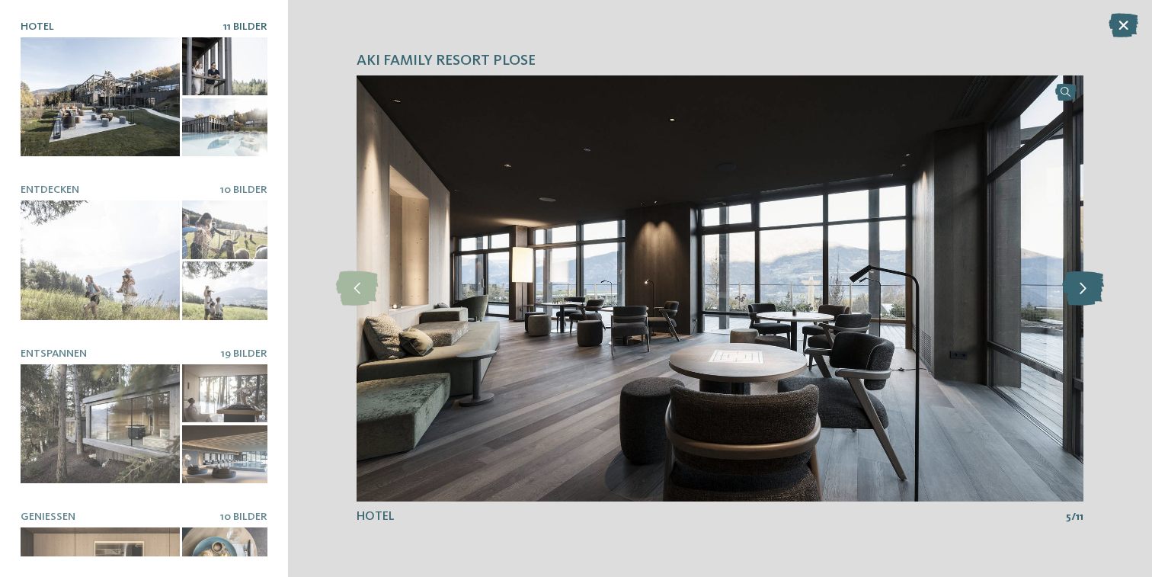
click at [1093, 287] on icon at bounding box center [1083, 288] width 42 height 34
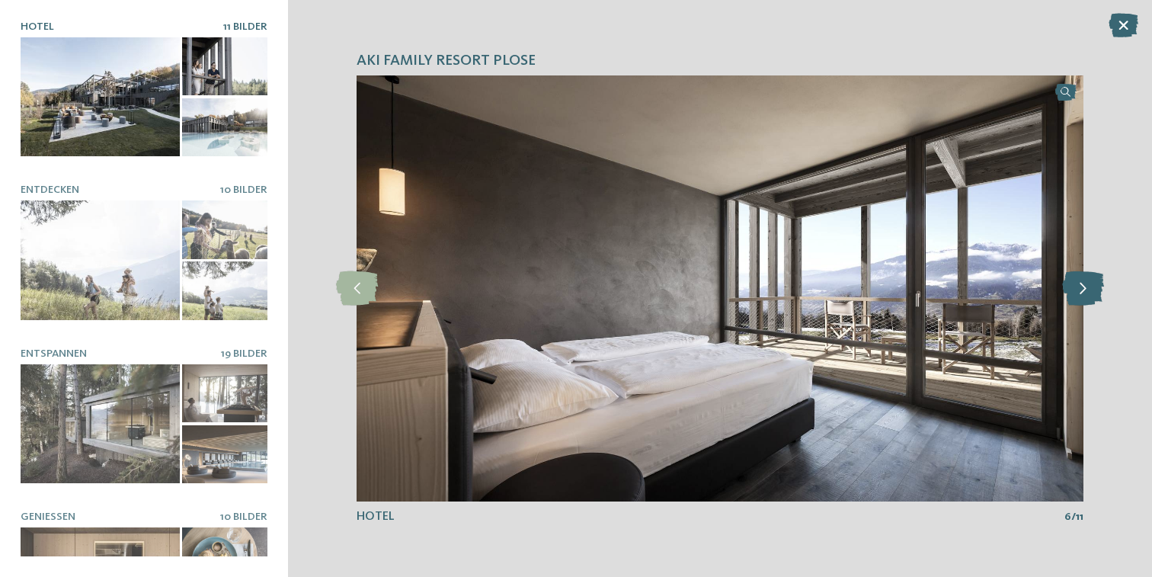
click at [1093, 287] on icon at bounding box center [1083, 288] width 42 height 34
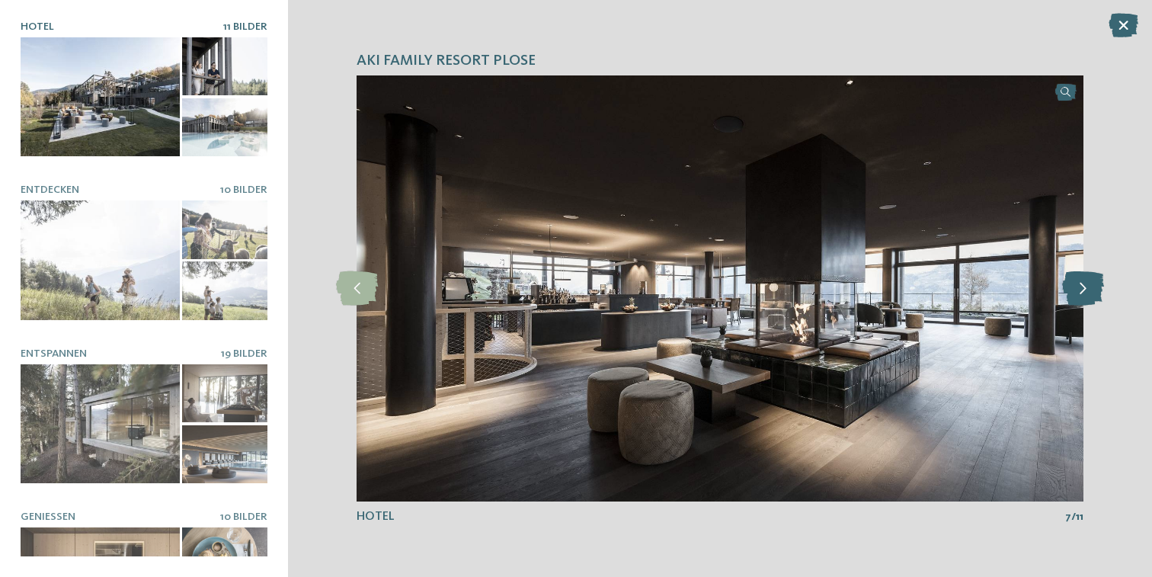
click at [1093, 287] on icon at bounding box center [1083, 288] width 42 height 34
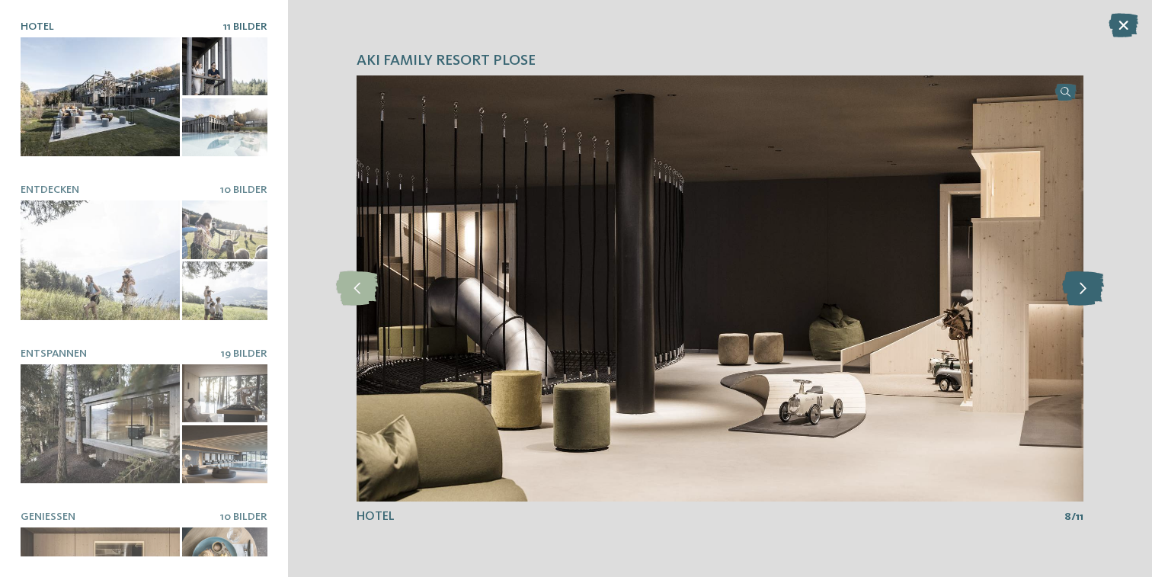
click at [1093, 287] on icon at bounding box center [1083, 288] width 42 height 34
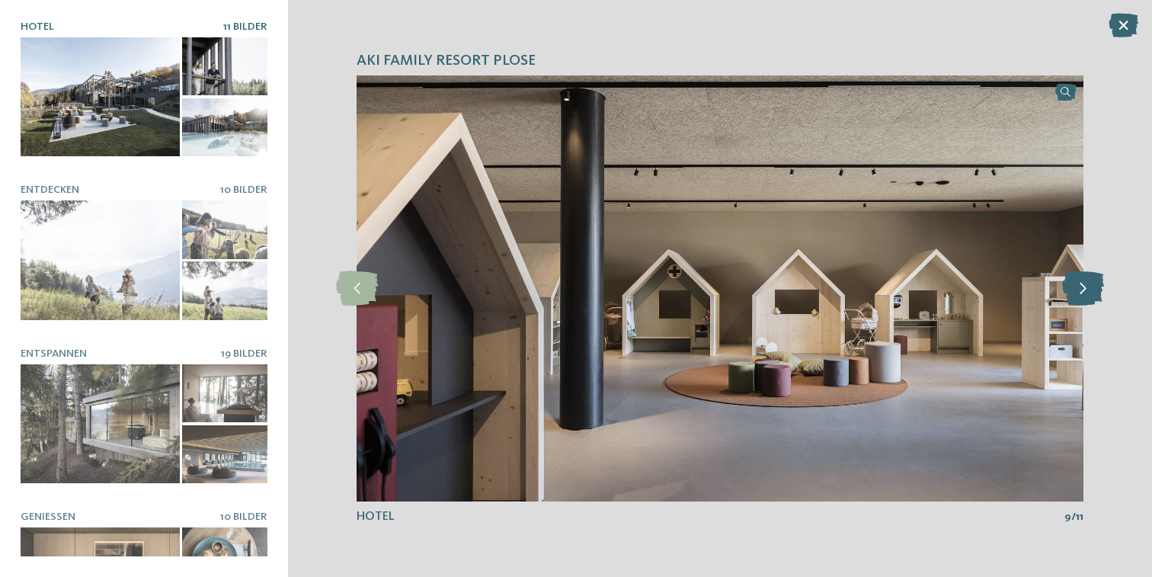
click at [1093, 287] on icon at bounding box center [1083, 288] width 42 height 34
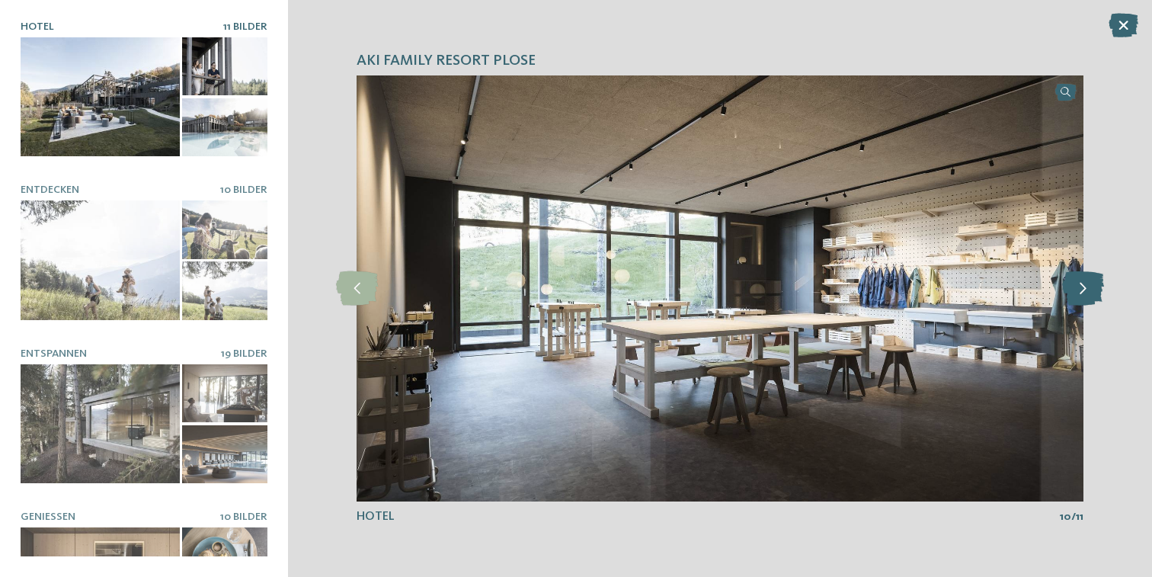
click at [1093, 287] on icon at bounding box center [1083, 288] width 42 height 34
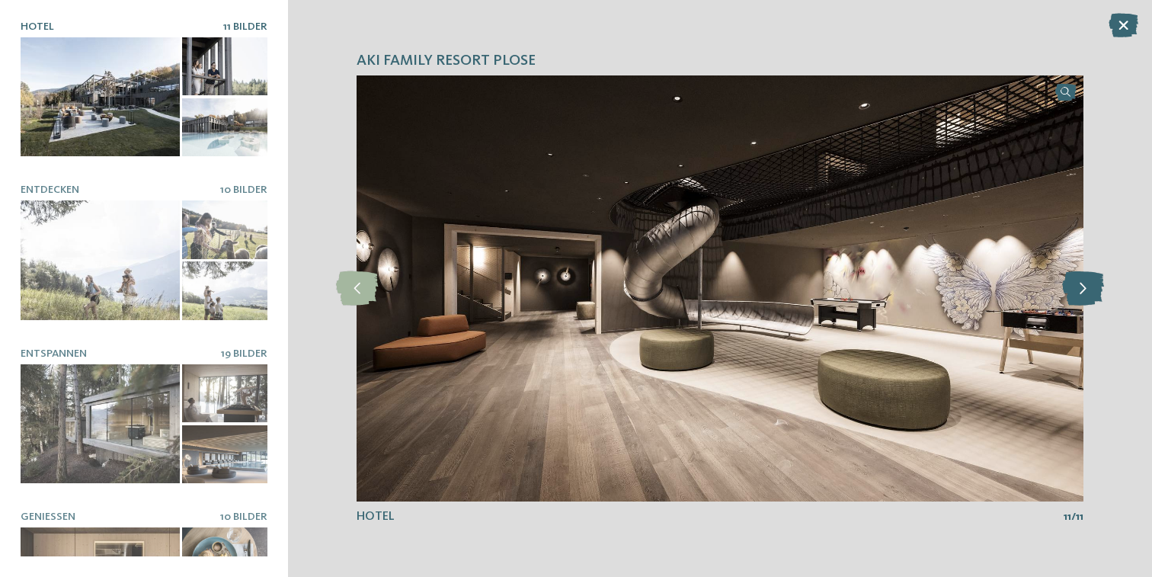
click at [1093, 287] on icon at bounding box center [1083, 288] width 42 height 34
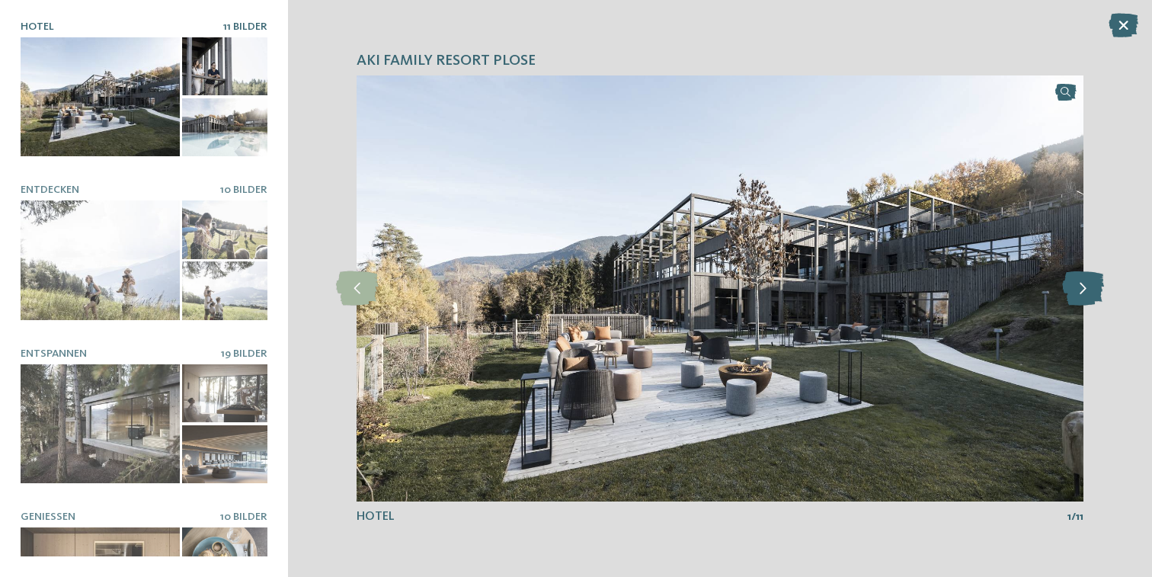
click at [1093, 287] on icon at bounding box center [1083, 288] width 42 height 34
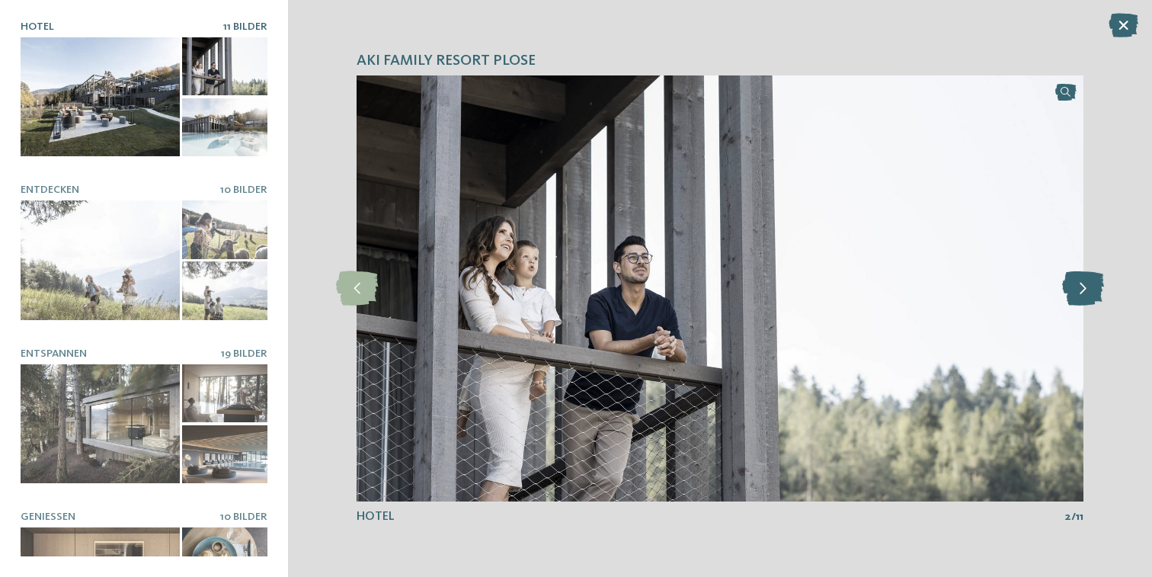
click at [1093, 287] on icon at bounding box center [1083, 288] width 42 height 34
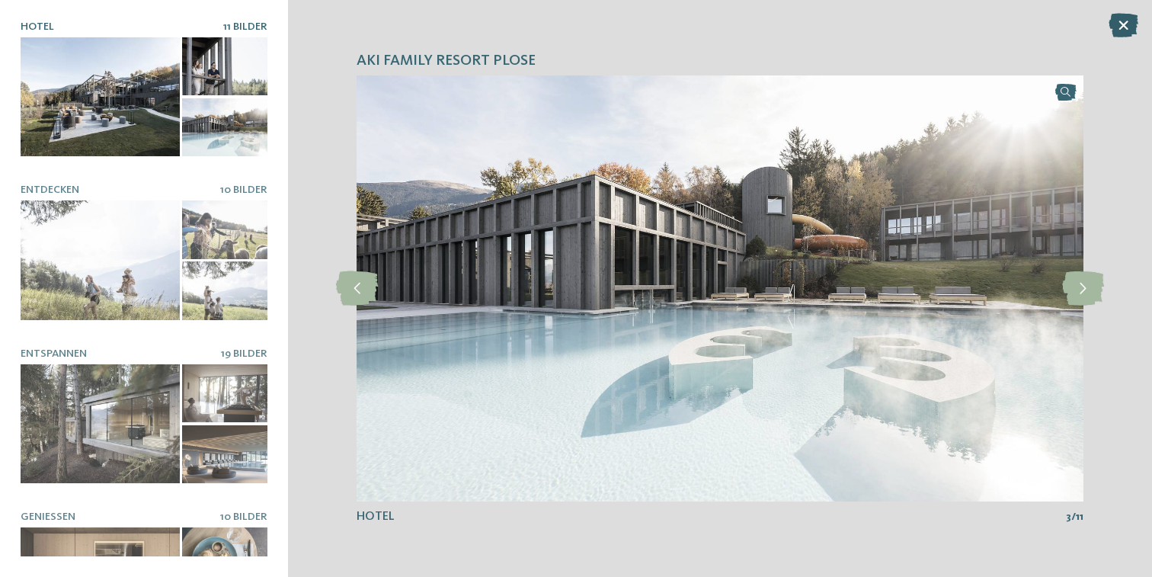
click at [1125, 16] on icon at bounding box center [1124, 25] width 30 height 24
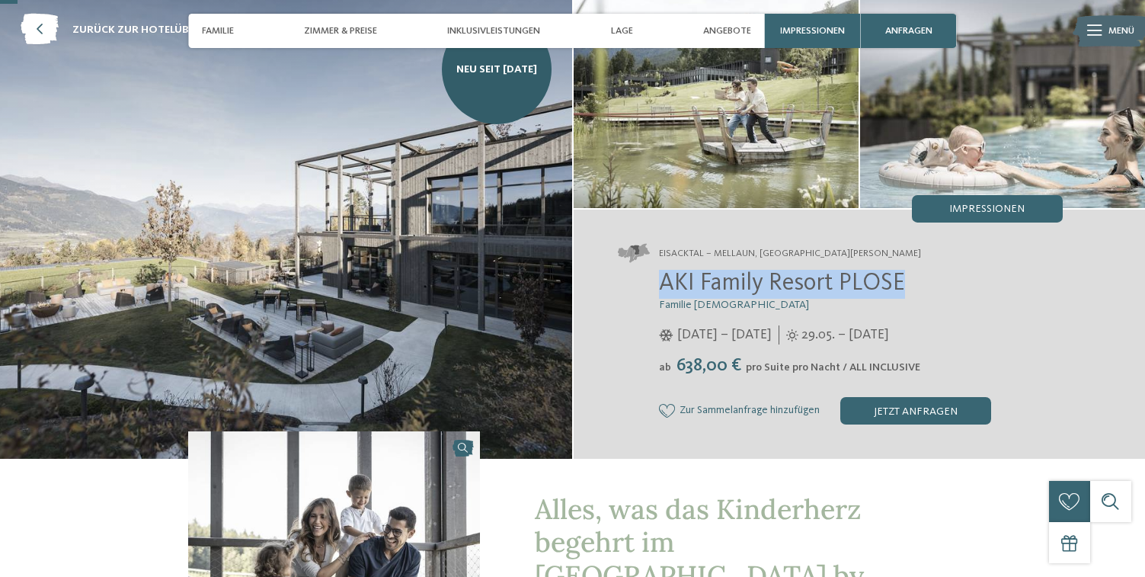
drag, startPoint x: 654, startPoint y: 289, endPoint x: 950, endPoint y: 293, distance: 296.5
click at [950, 293] on div "AKI Family Resort PLOSE Familie Sanoner 01.12.2025 – 12.04.2026 29.05. – 30.11.…" at bounding box center [840, 347] width 445 height 155
copy span "AKI Family Resort PLOSE"
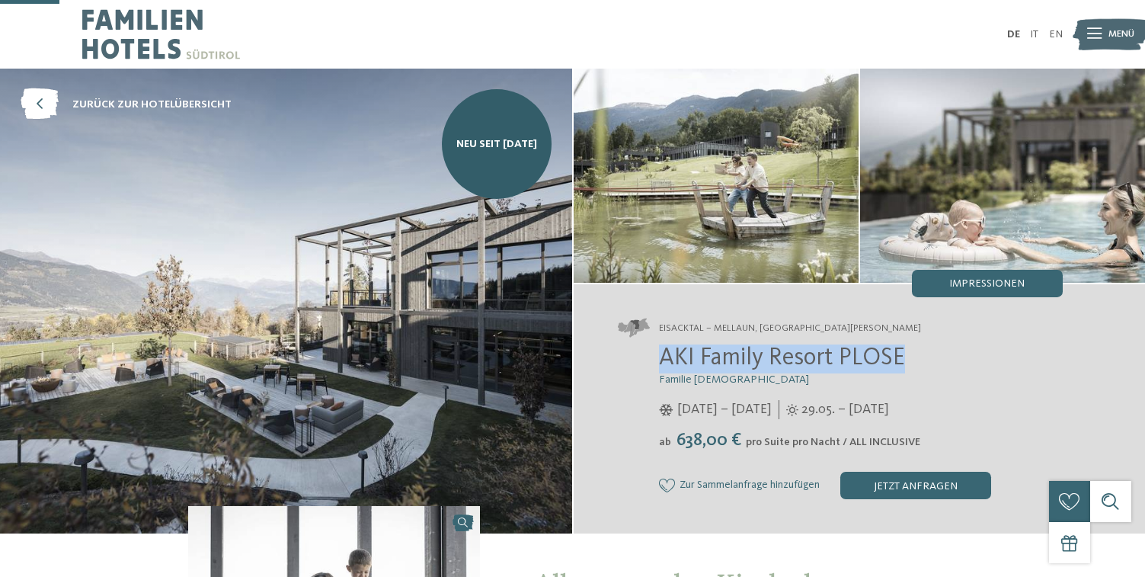
scroll to position [-2, 0]
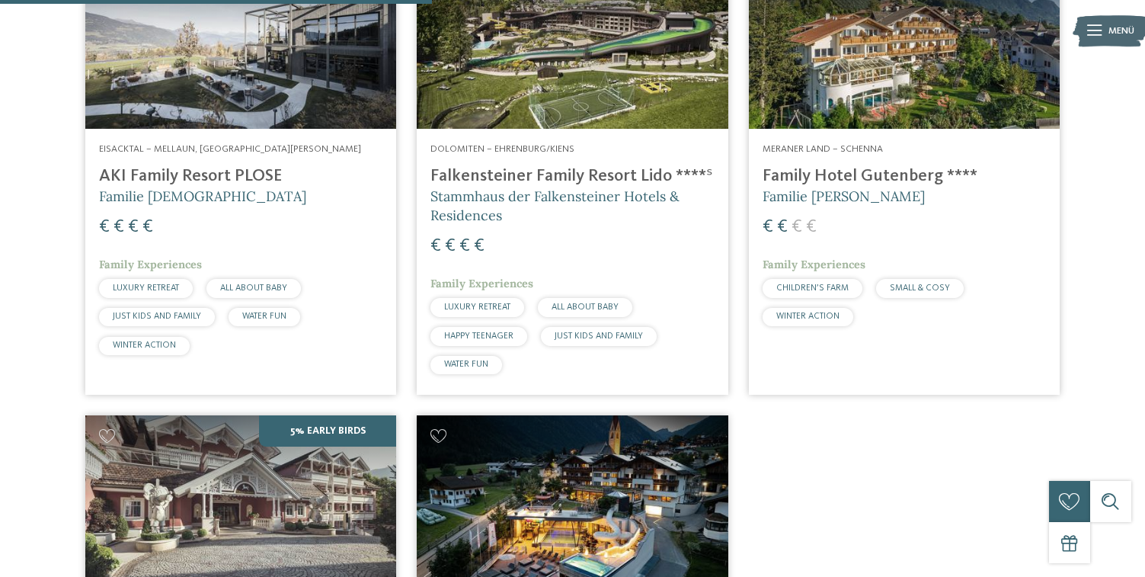
scroll to position [528, 0]
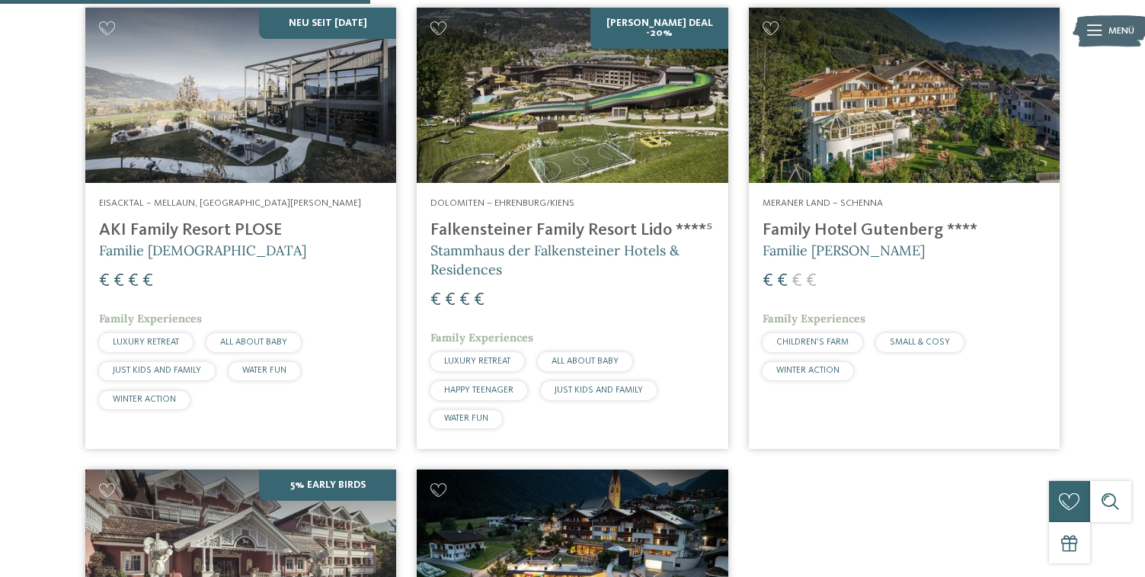
click at [528, 160] on img at bounding box center [572, 95] width 311 height 175
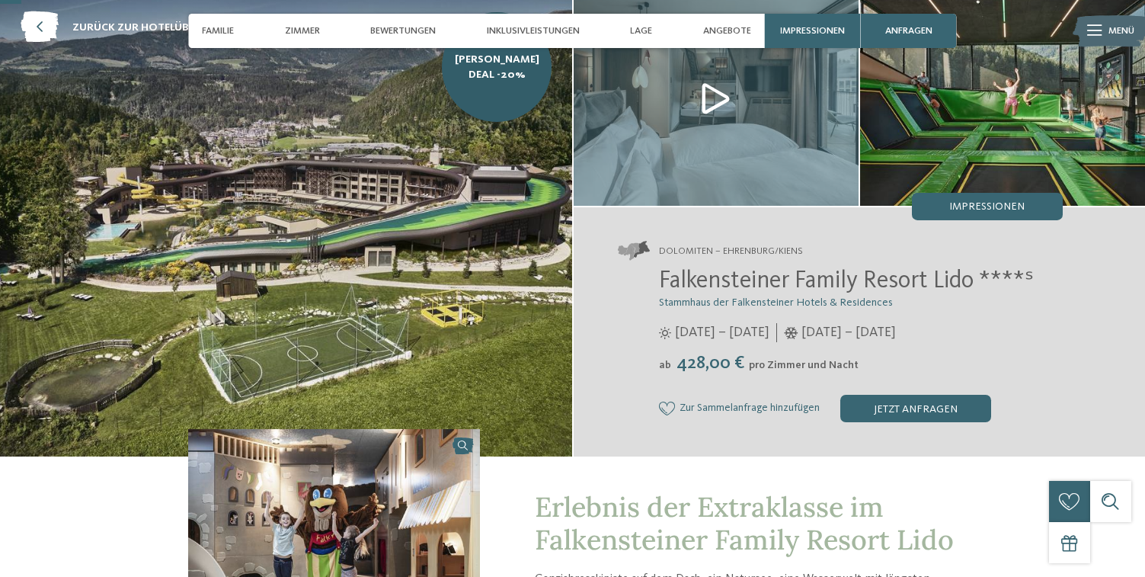
scroll to position [98, 0]
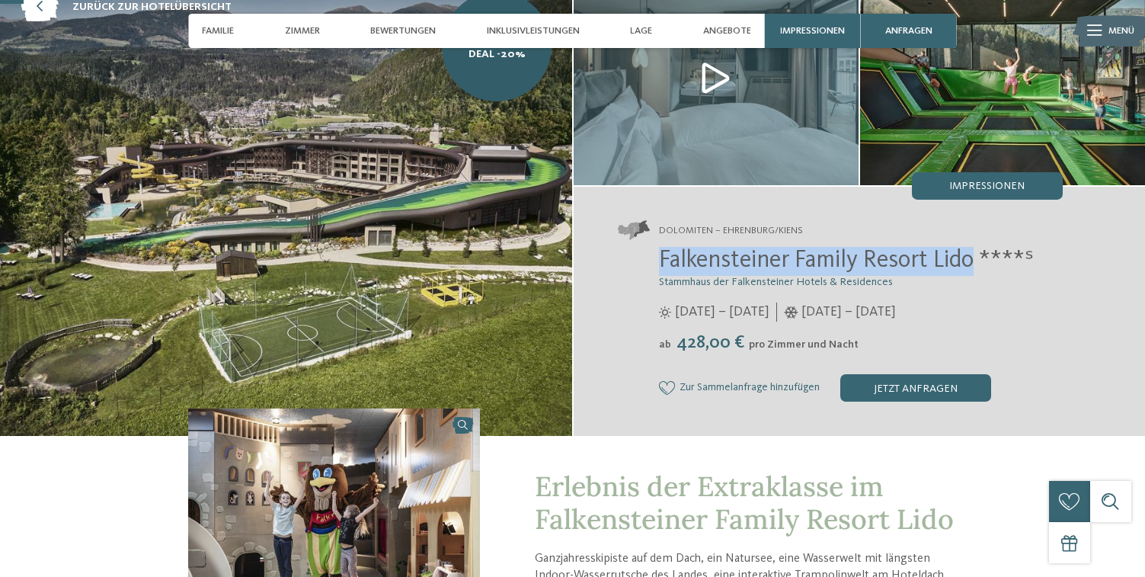
drag, startPoint x: 661, startPoint y: 258, endPoint x: 981, endPoint y: 269, distance: 321.0
click at [981, 269] on span "Falkensteiner Family Resort Lido ****ˢ" at bounding box center [846, 260] width 375 height 24
copy span "Falkensteiner Family Resort Lido"
